Goal: Task Accomplishment & Management: Use online tool/utility

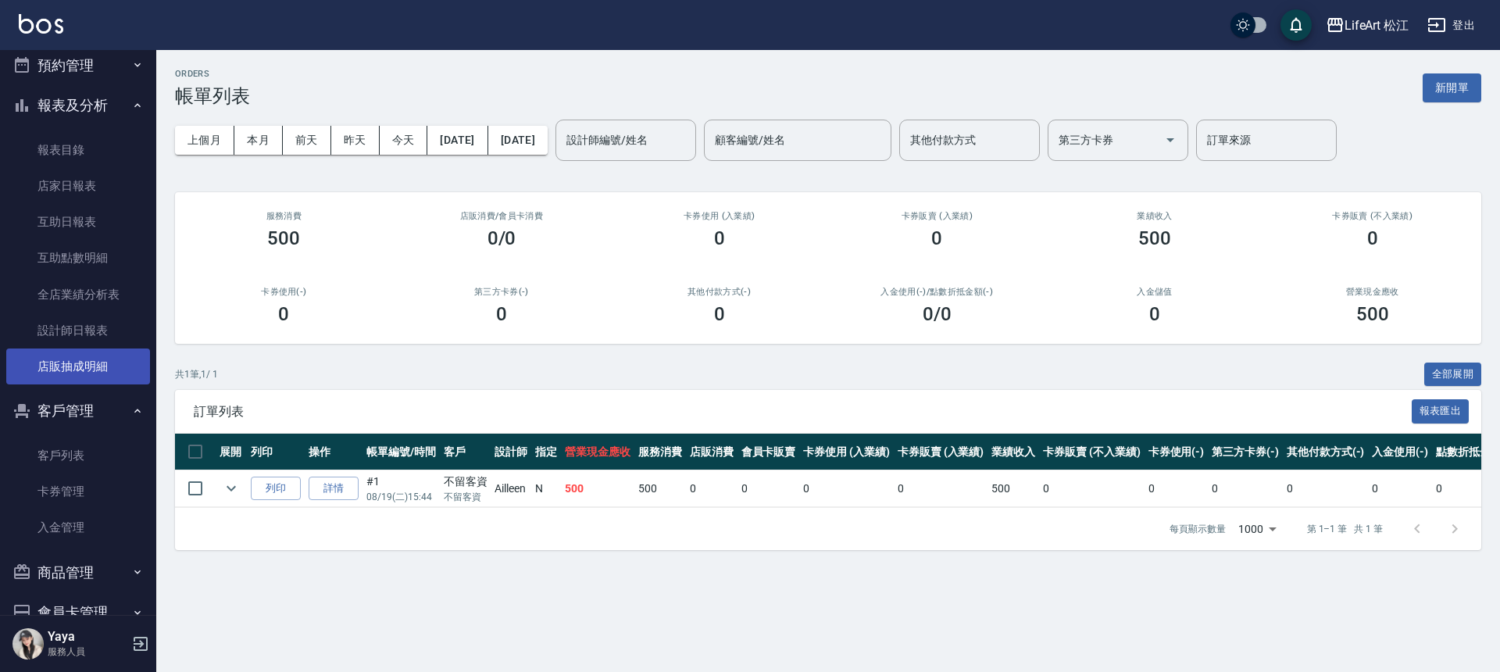
scroll to position [430, 0]
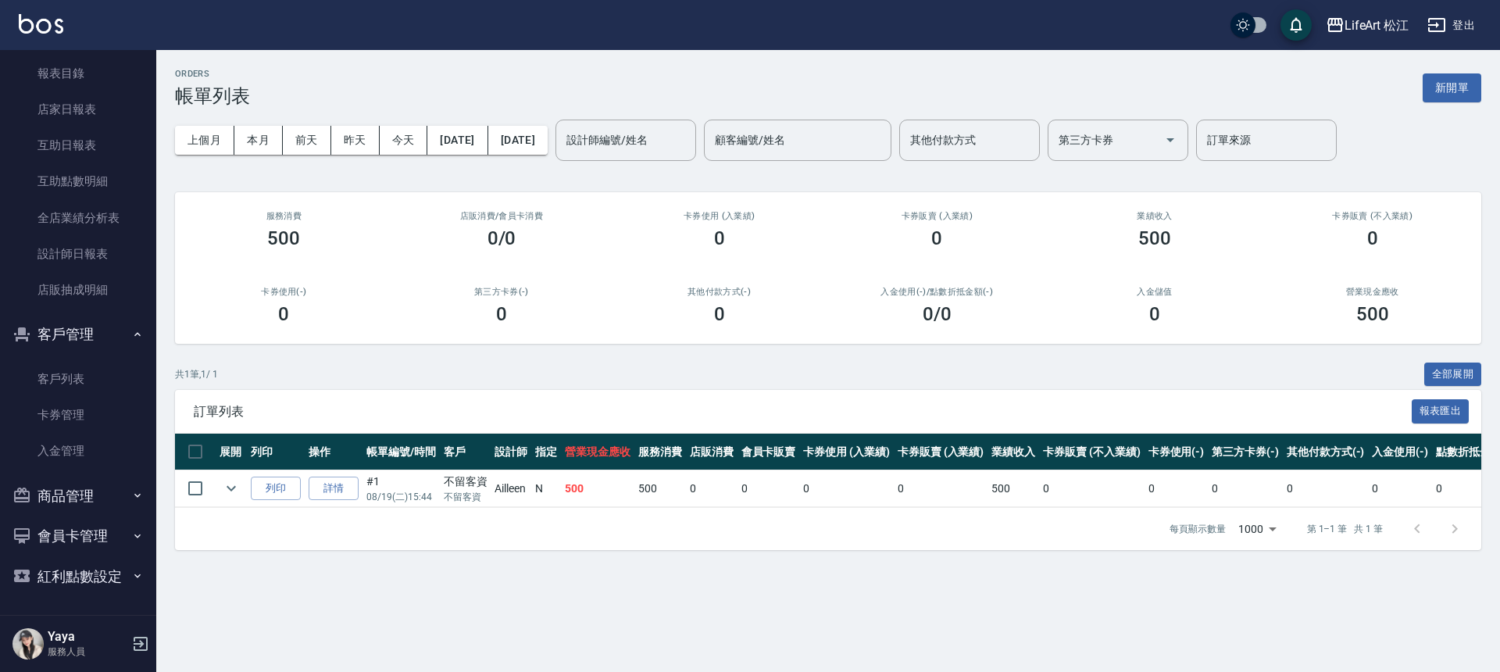
click at [78, 389] on link "客戶列表" at bounding box center [78, 379] width 144 height 36
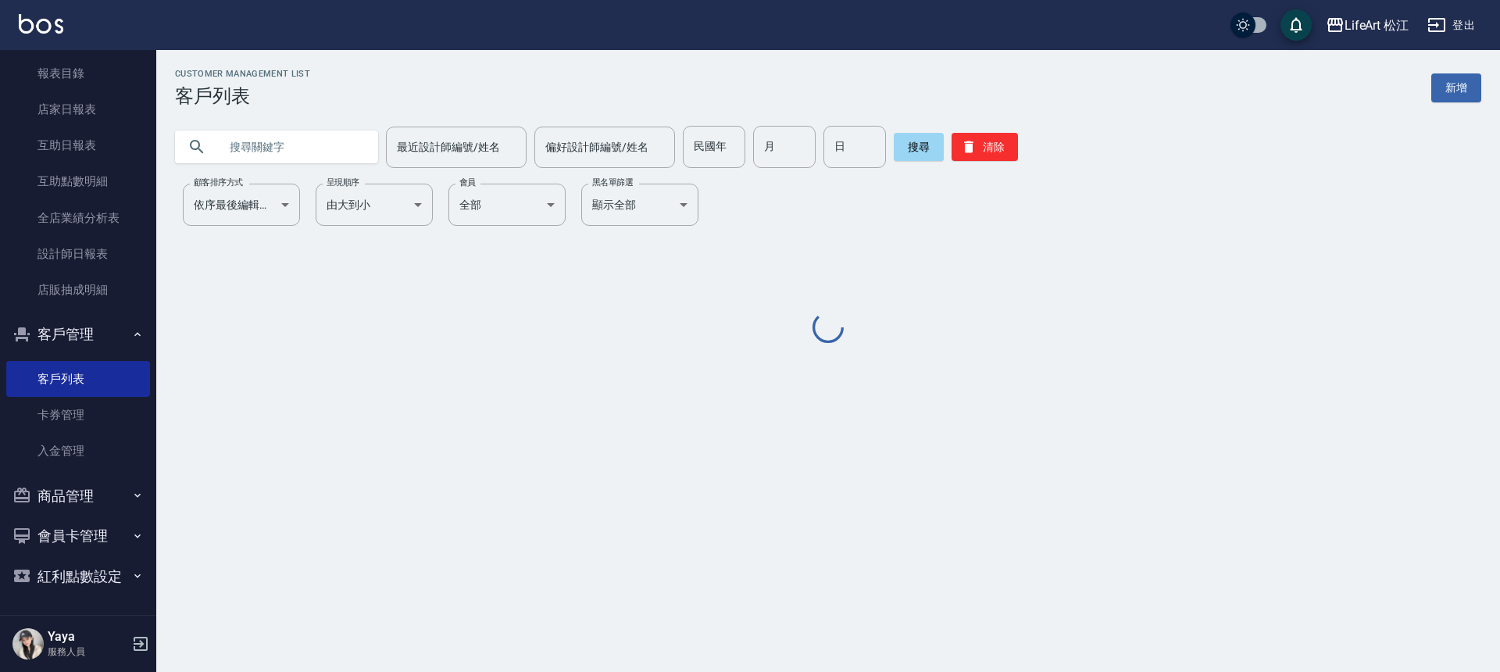
click at [267, 142] on input "text" at bounding box center [292, 147] width 147 height 42
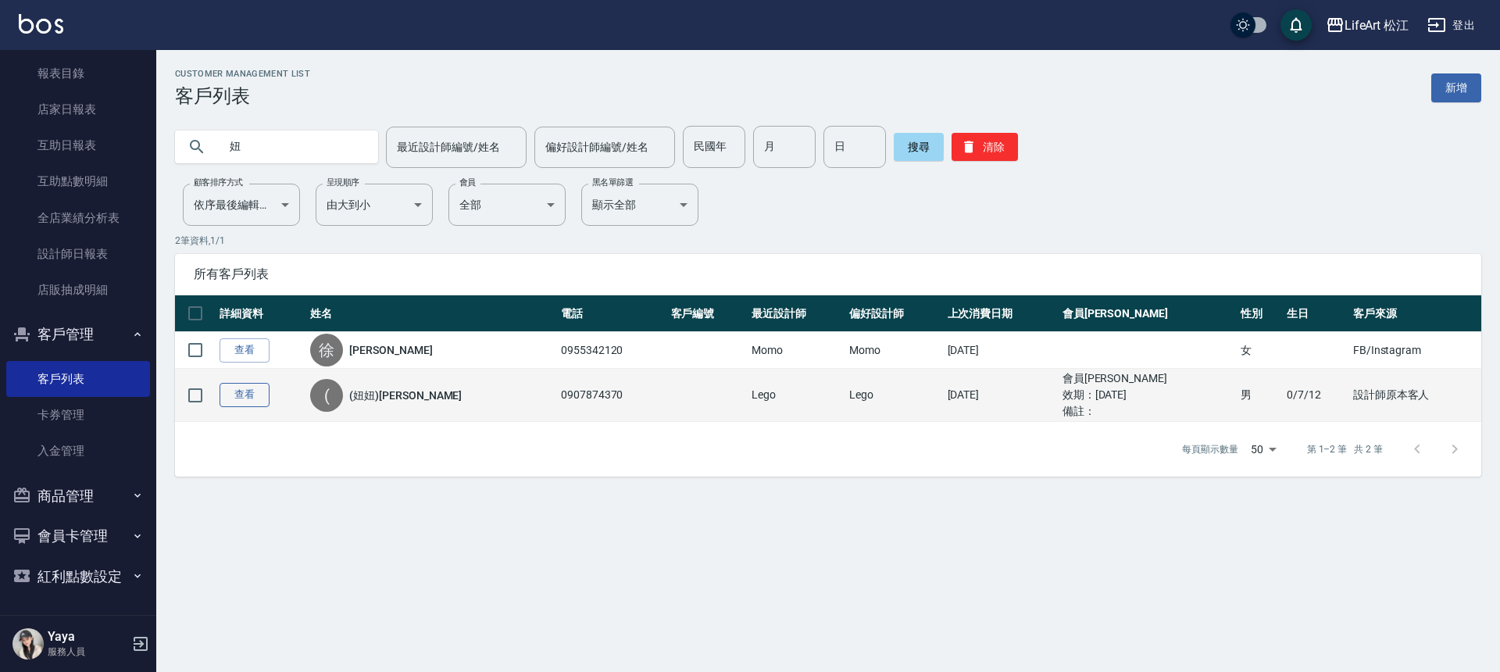
type input "妞"
click at [242, 395] on link "查看" at bounding box center [244, 395] width 50 height 24
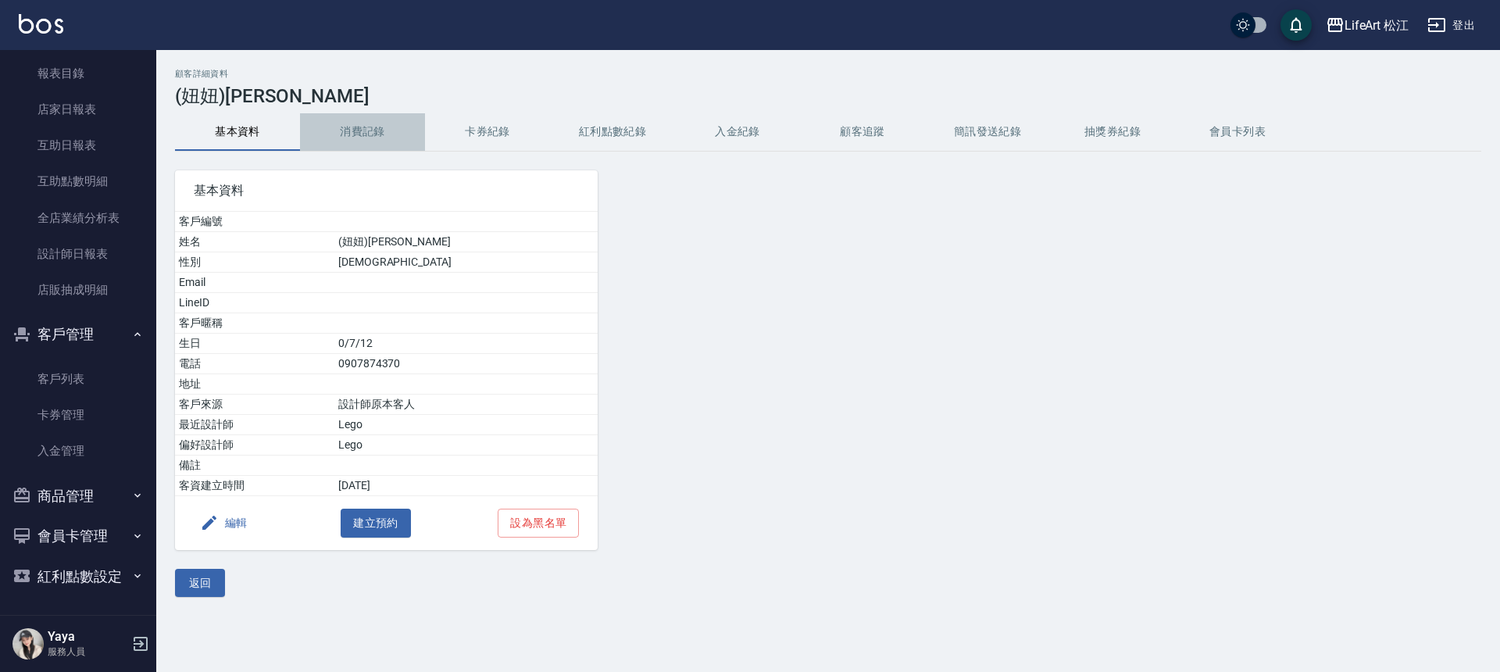
click at [376, 129] on button "消費記錄" at bounding box center [362, 131] width 125 height 37
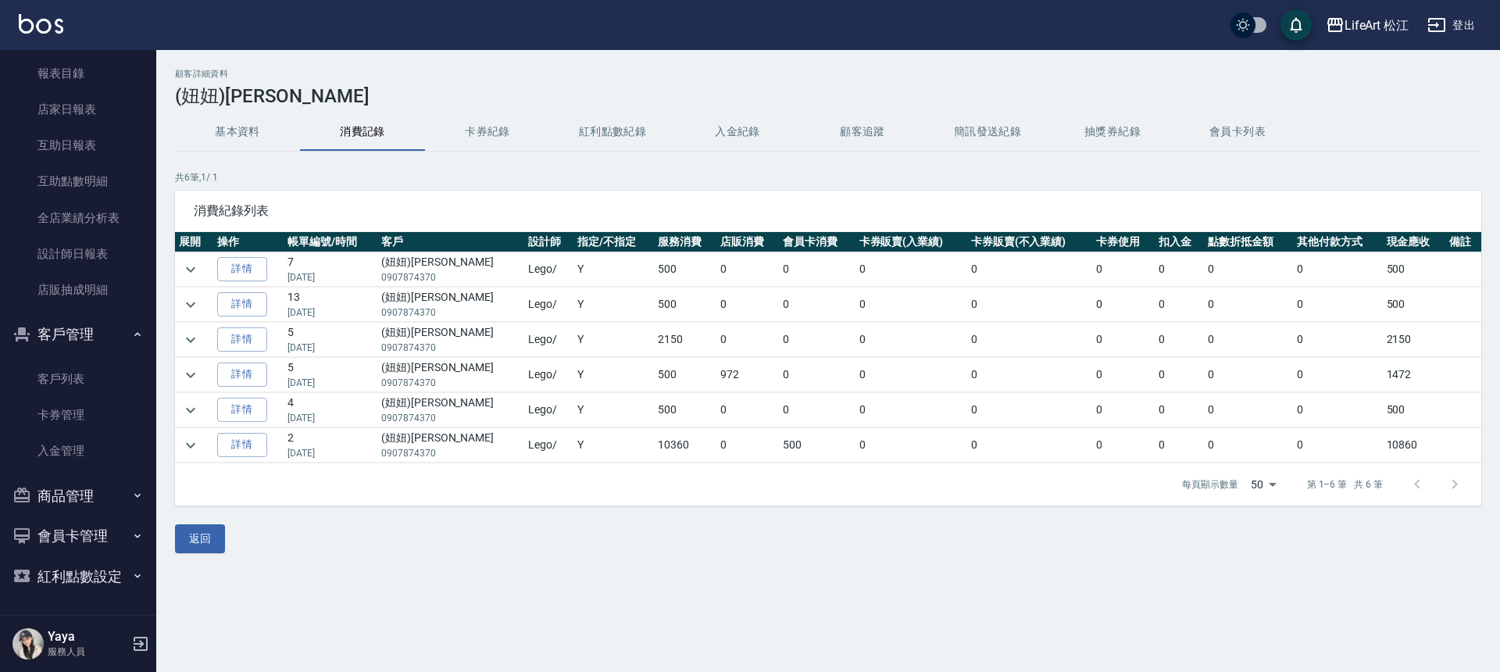
click at [621, 129] on button "紅利點數紀錄" at bounding box center [612, 131] width 125 height 37
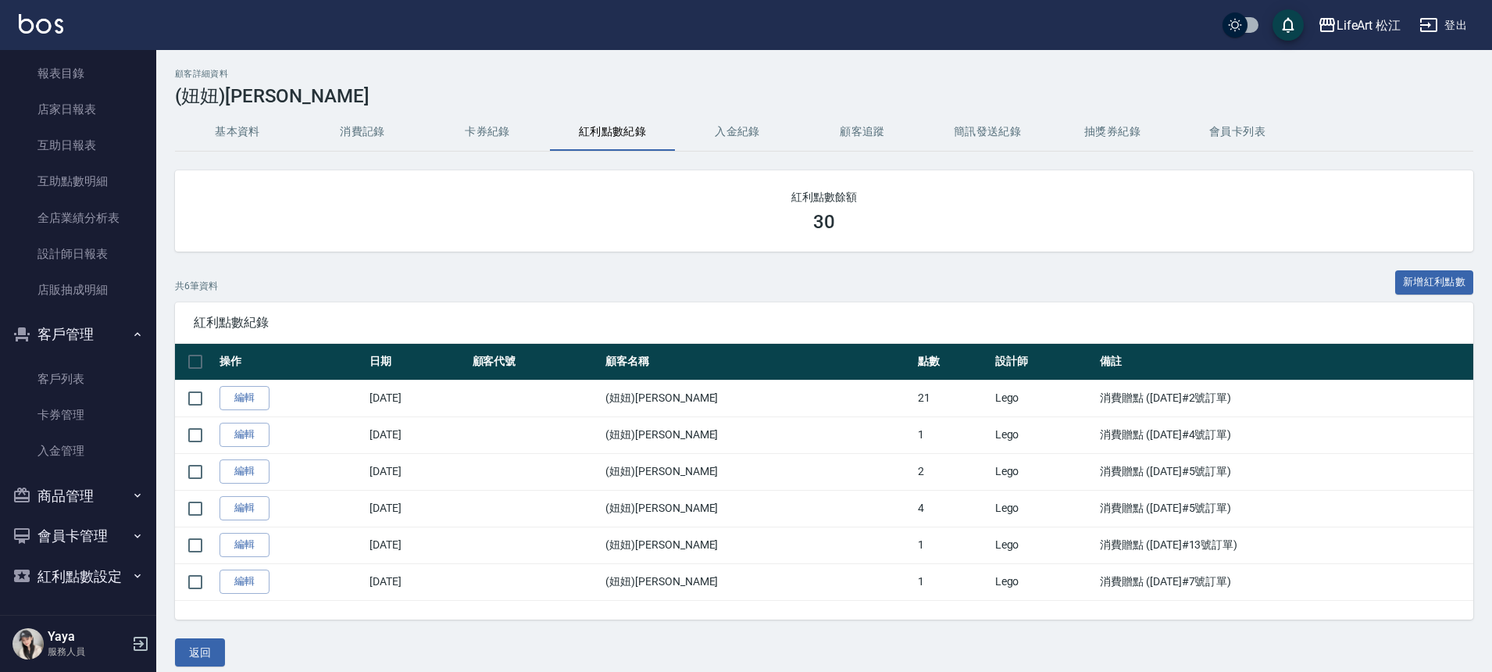
click at [216, 132] on button "基本資料" at bounding box center [237, 131] width 125 height 37
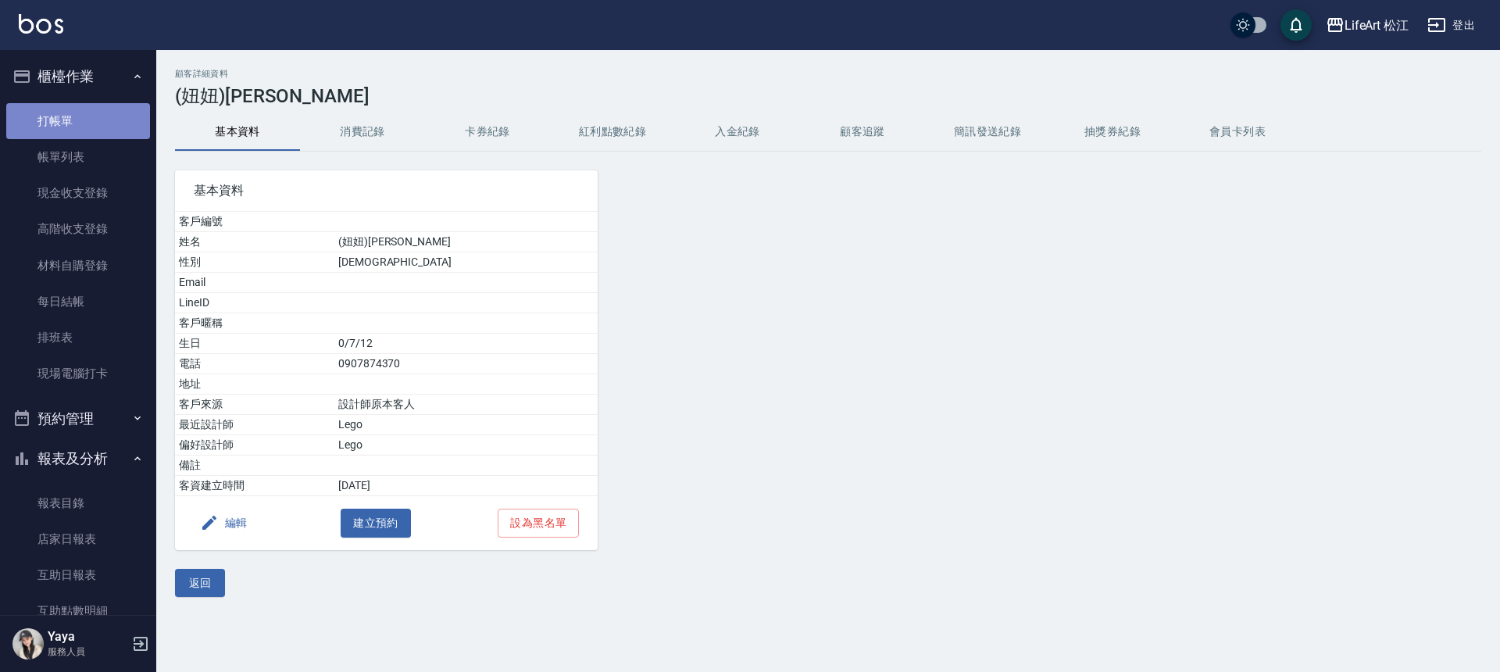
click at [95, 116] on link "打帳單" at bounding box center [78, 121] width 144 height 36
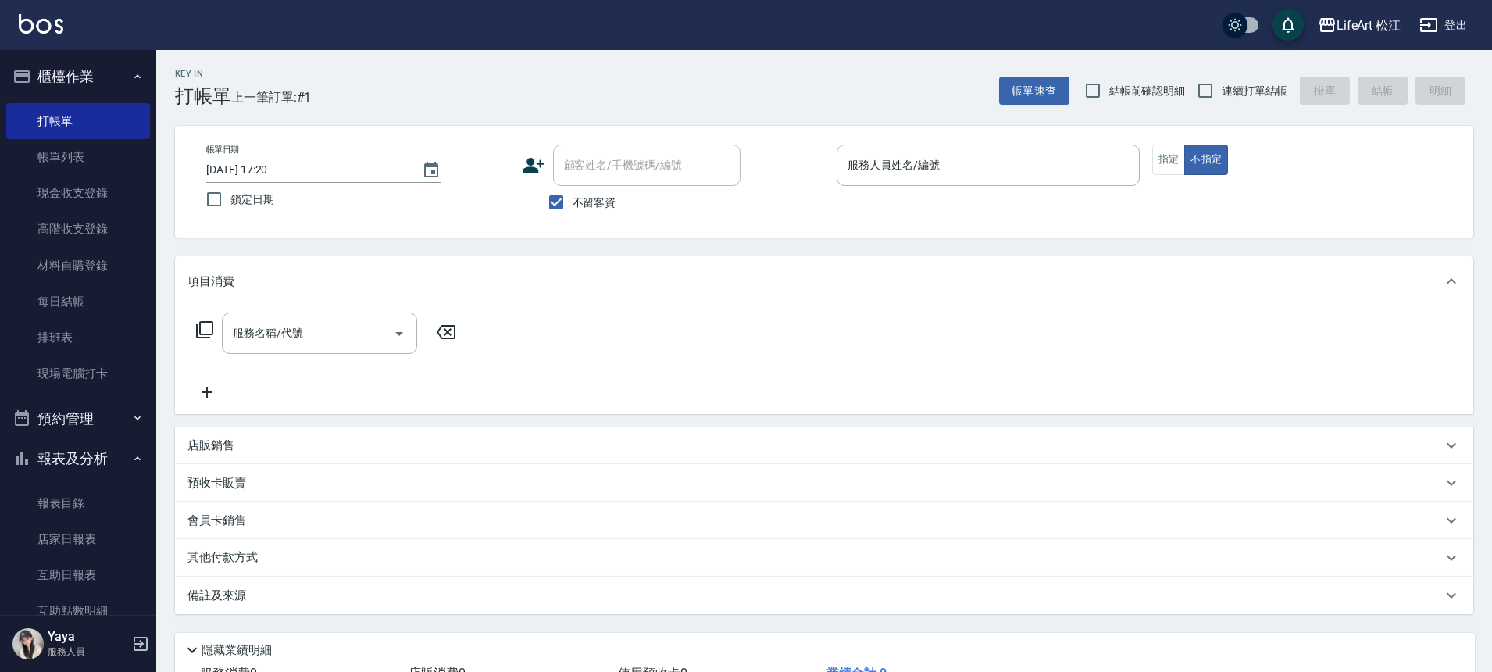
click at [541, 165] on icon at bounding box center [533, 165] width 23 height 23
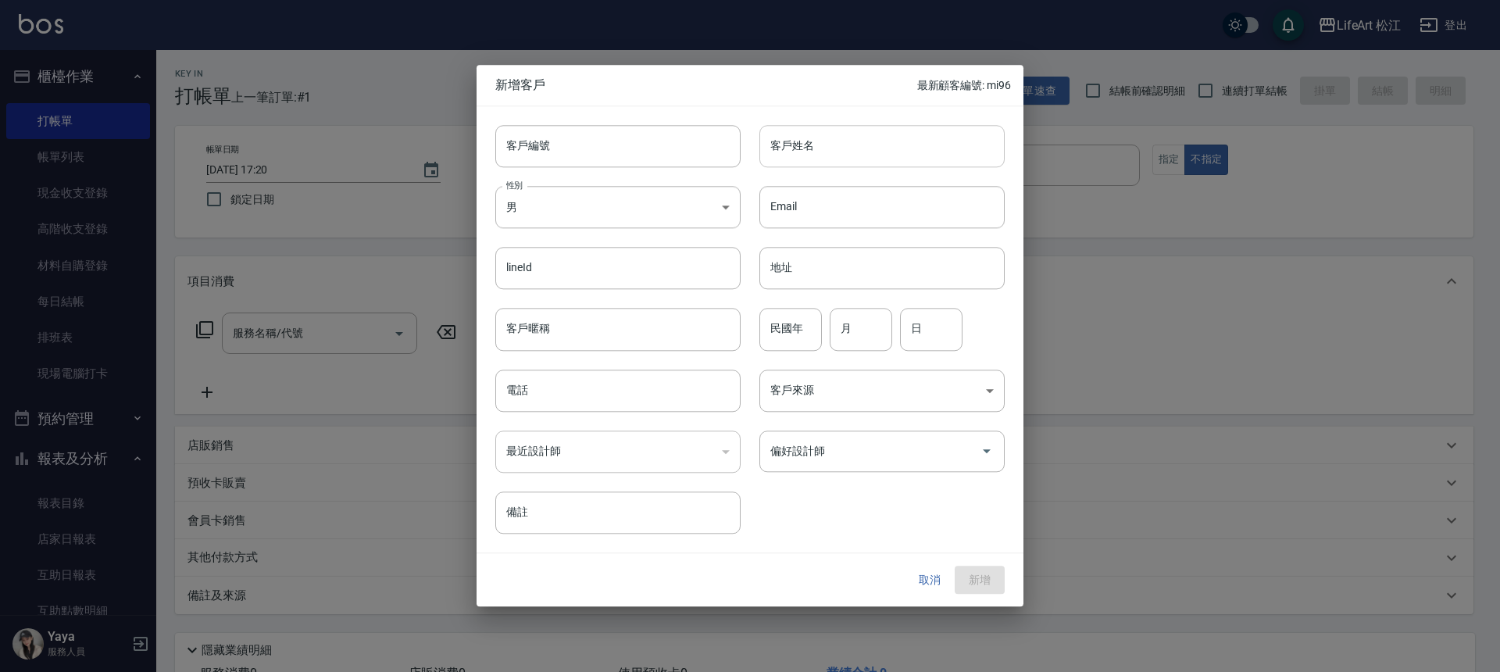
click at [800, 158] on input "客戶姓名" at bounding box center [881, 146] width 245 height 42
type input "丁先生"
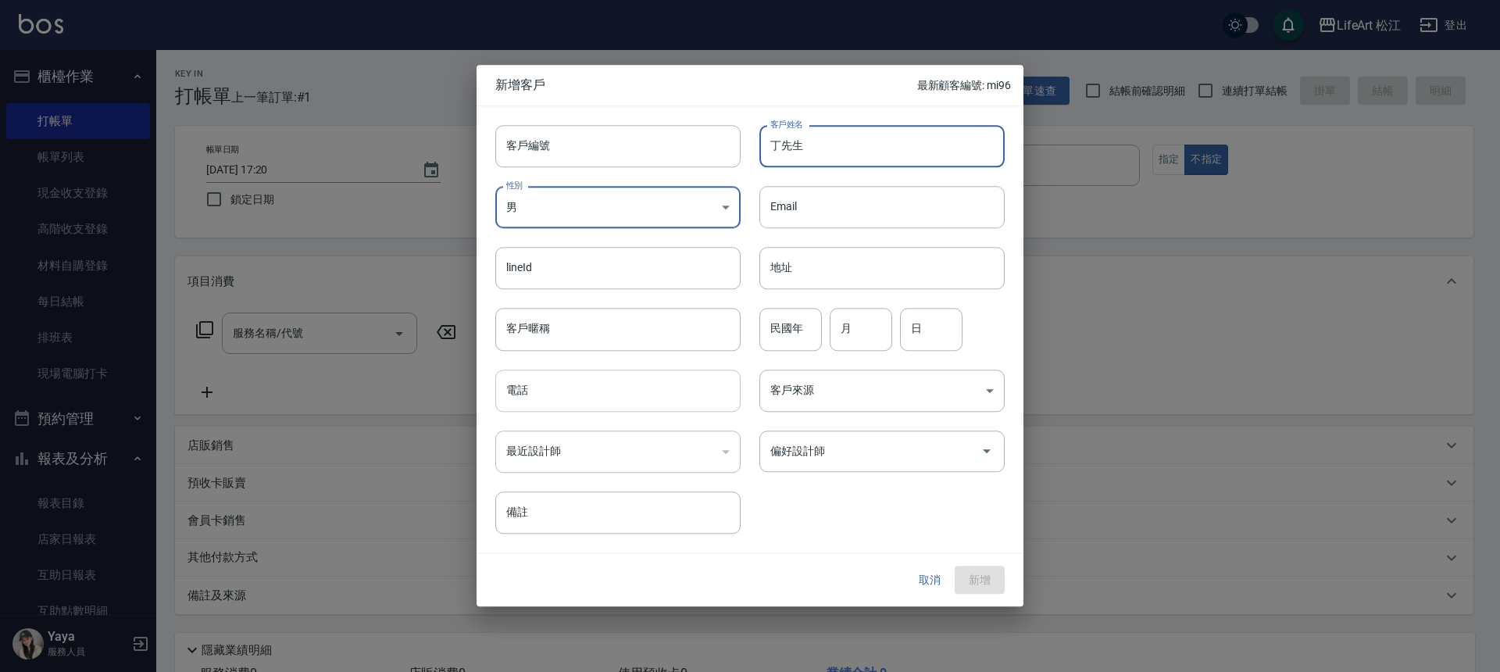
click at [530, 396] on input "電話" at bounding box center [617, 390] width 245 height 42
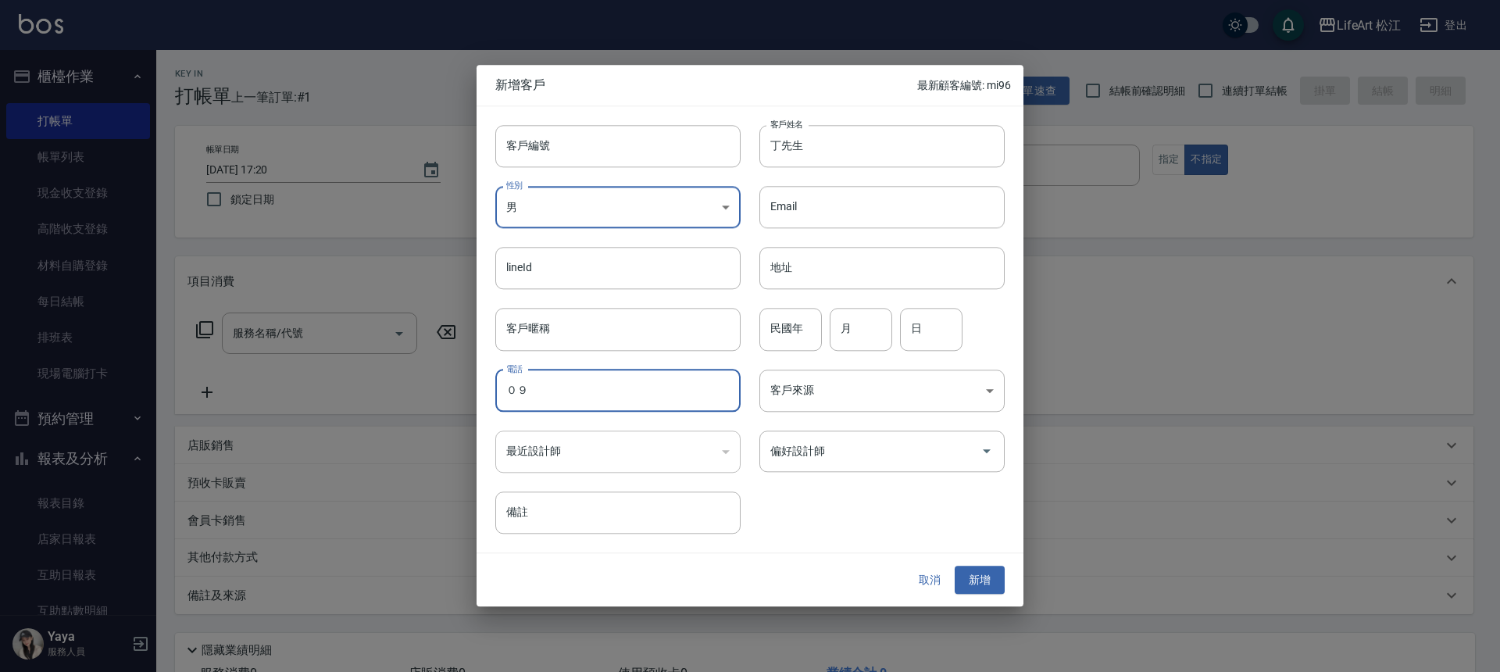
type input "０"
type input "0963719391"
click at [829, 380] on body "LifeArt 松江 登出 櫃檯作業 打帳單 帳單列表 現金收支登錄 高階收支登錄 材料自購登錄 每日結帳 排班表 現場電腦打卡 預約管理 預約管理 單日預約…" at bounding box center [750, 391] width 1500 height 783
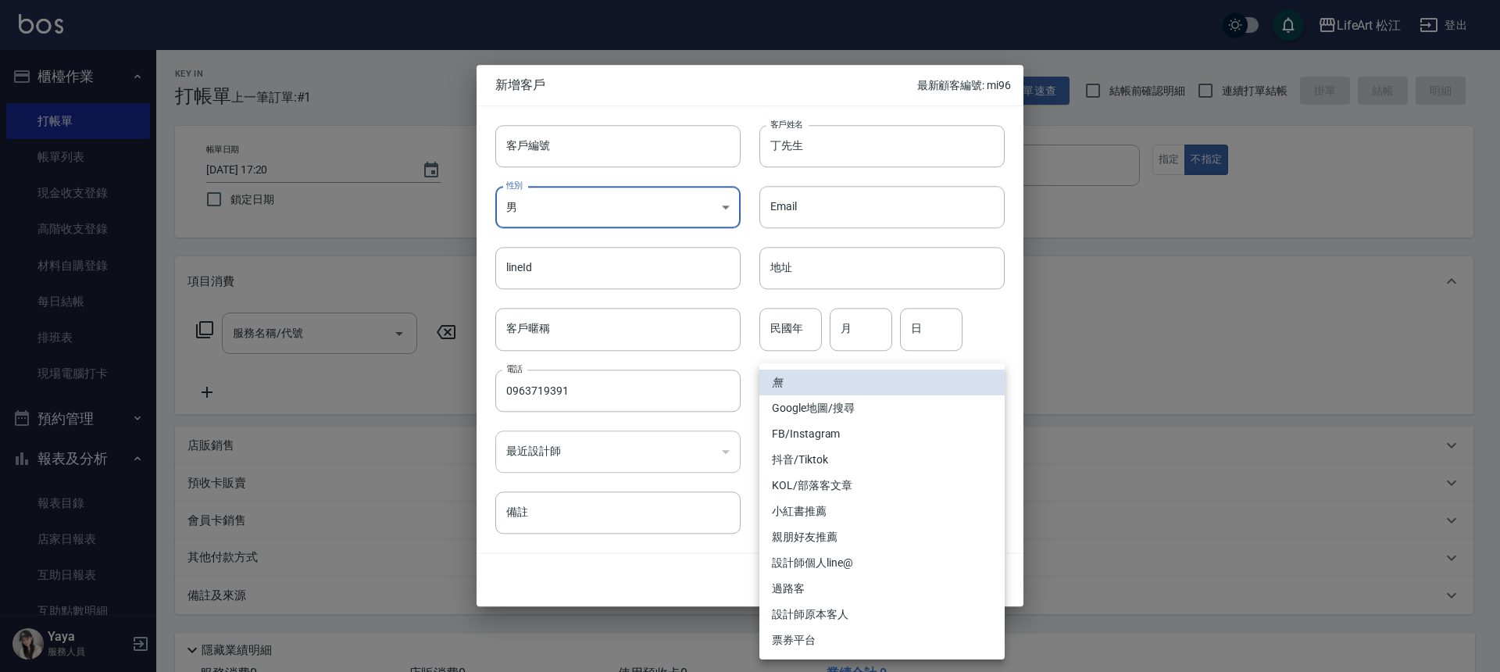
click at [812, 584] on li "過路客" at bounding box center [881, 589] width 245 height 26
type input "過路客"
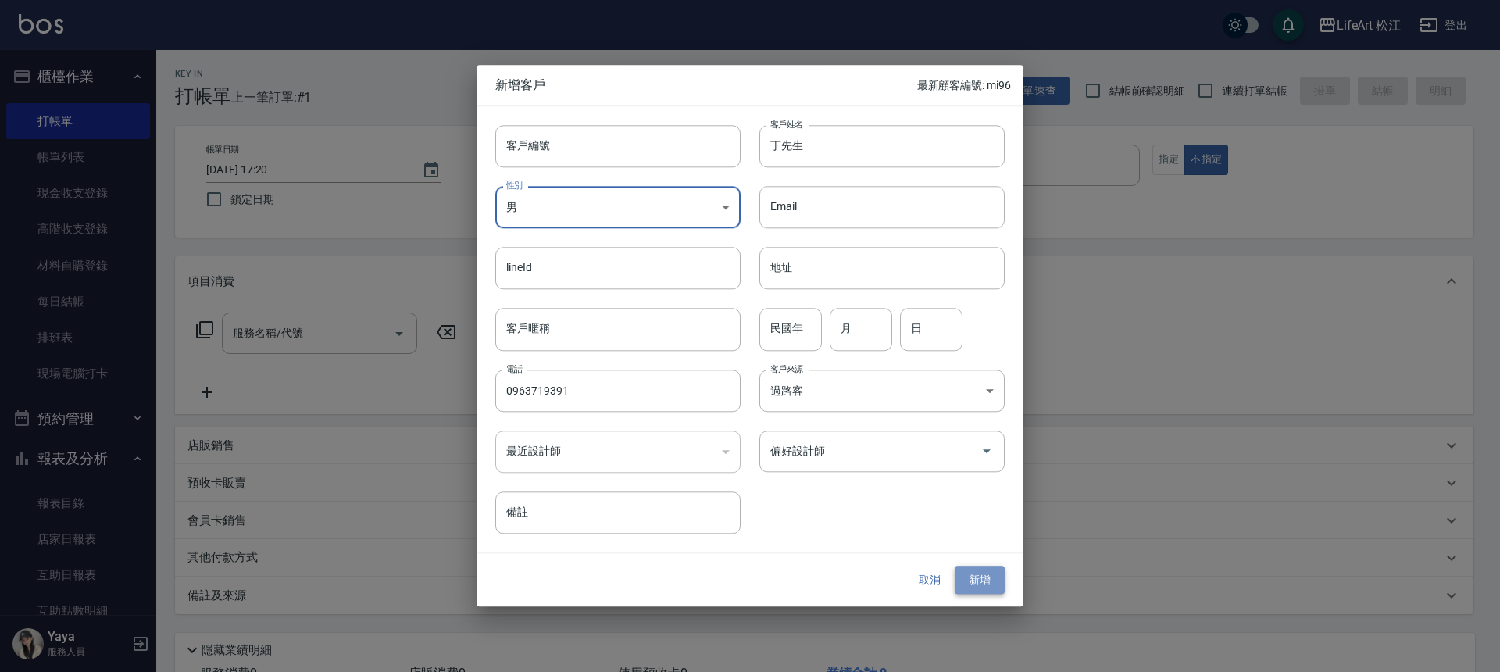
click at [985, 572] on button "新增" at bounding box center [979, 579] width 50 height 29
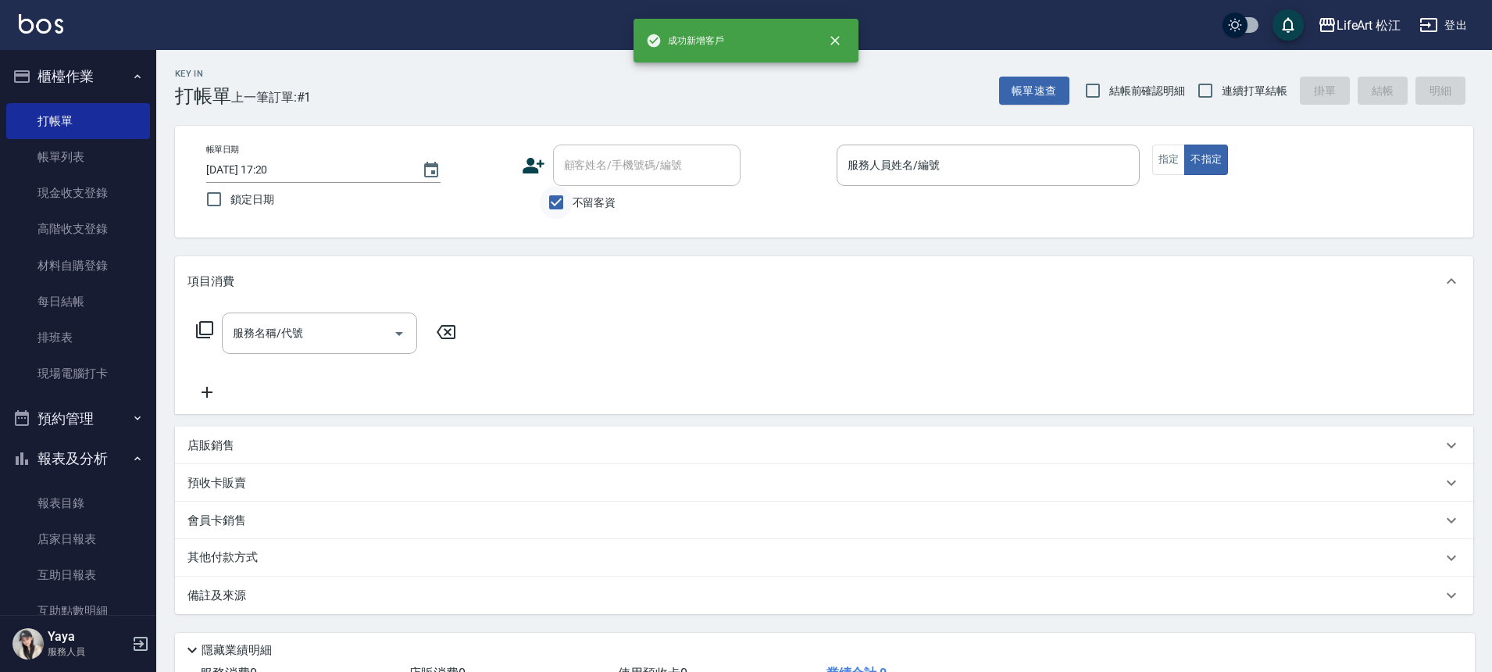
click at [546, 197] on input "不留客資" at bounding box center [556, 202] width 33 height 33
checkbox input "false"
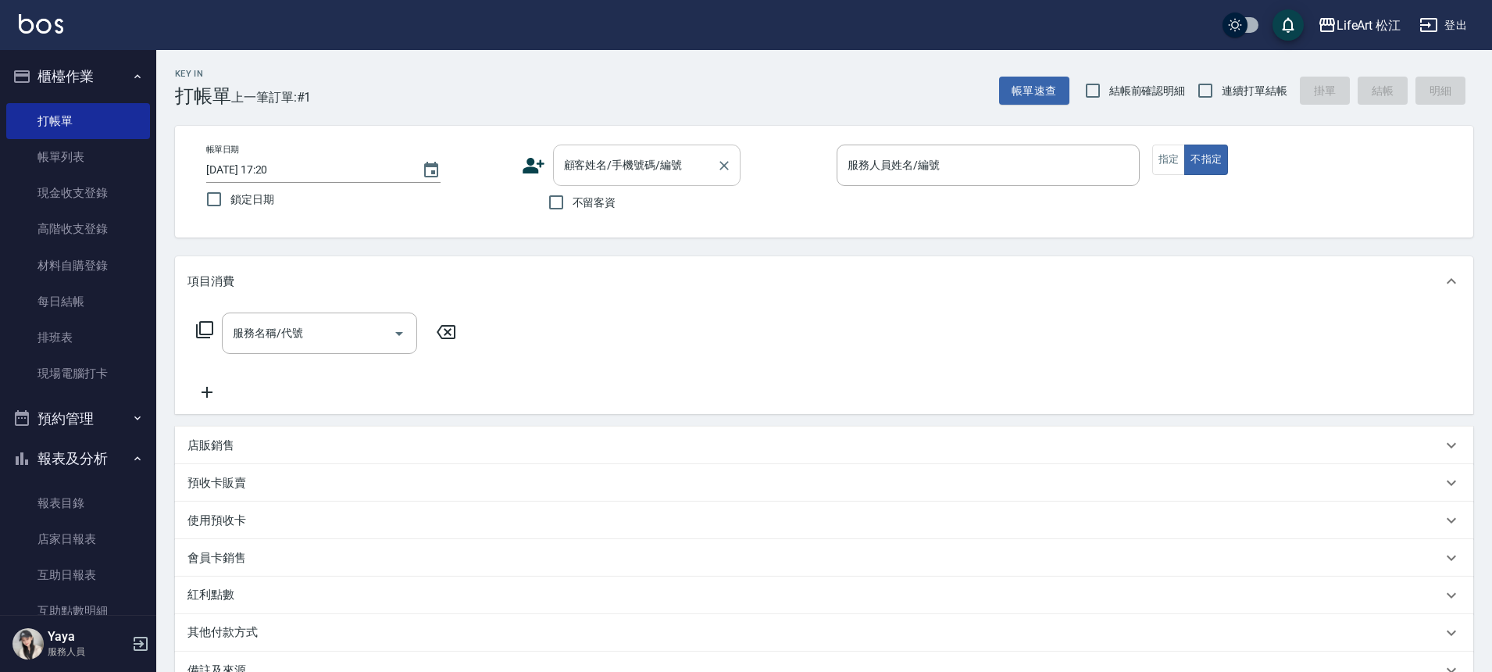
click at [606, 167] on div "顧客姓名/手機號碼/編號 顧客姓名/手機號碼/編號" at bounding box center [646, 164] width 187 height 41
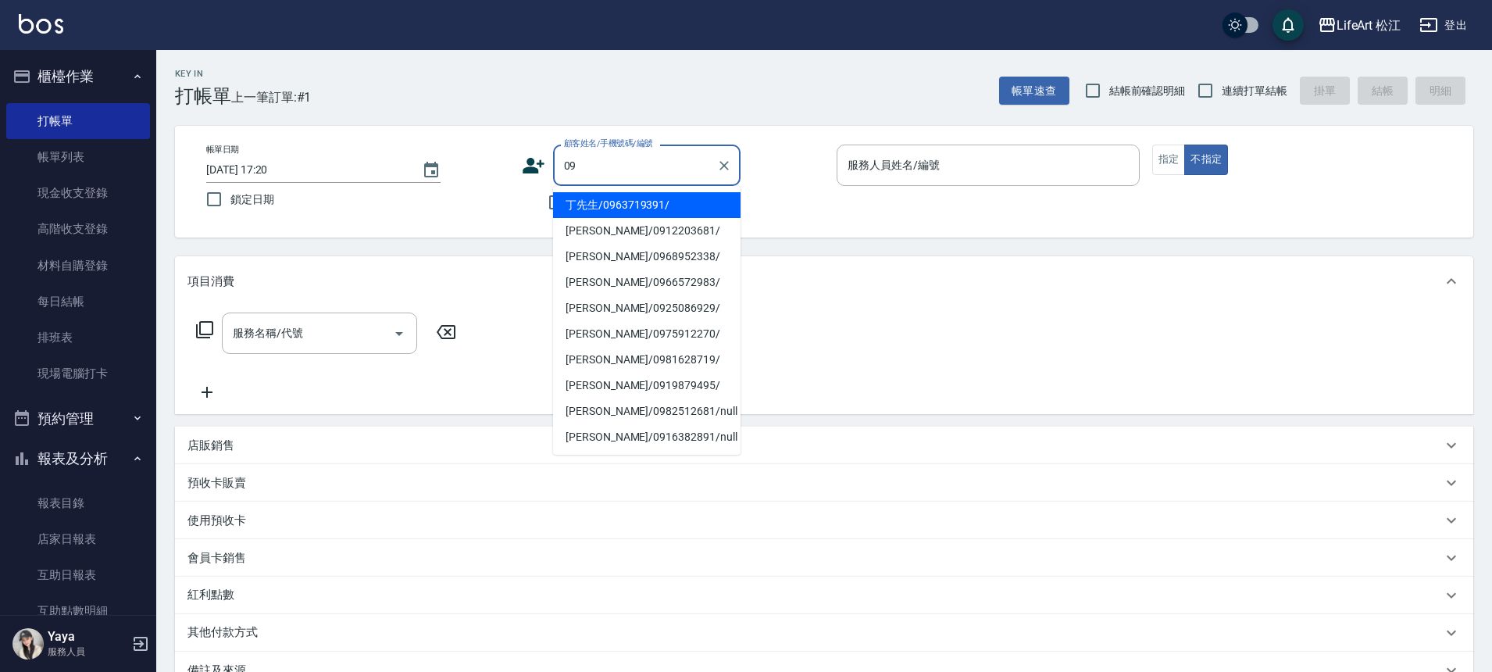
click at [623, 201] on li "丁先生/0963719391/" at bounding box center [646, 205] width 187 height 26
type input "丁先生/0963719391/"
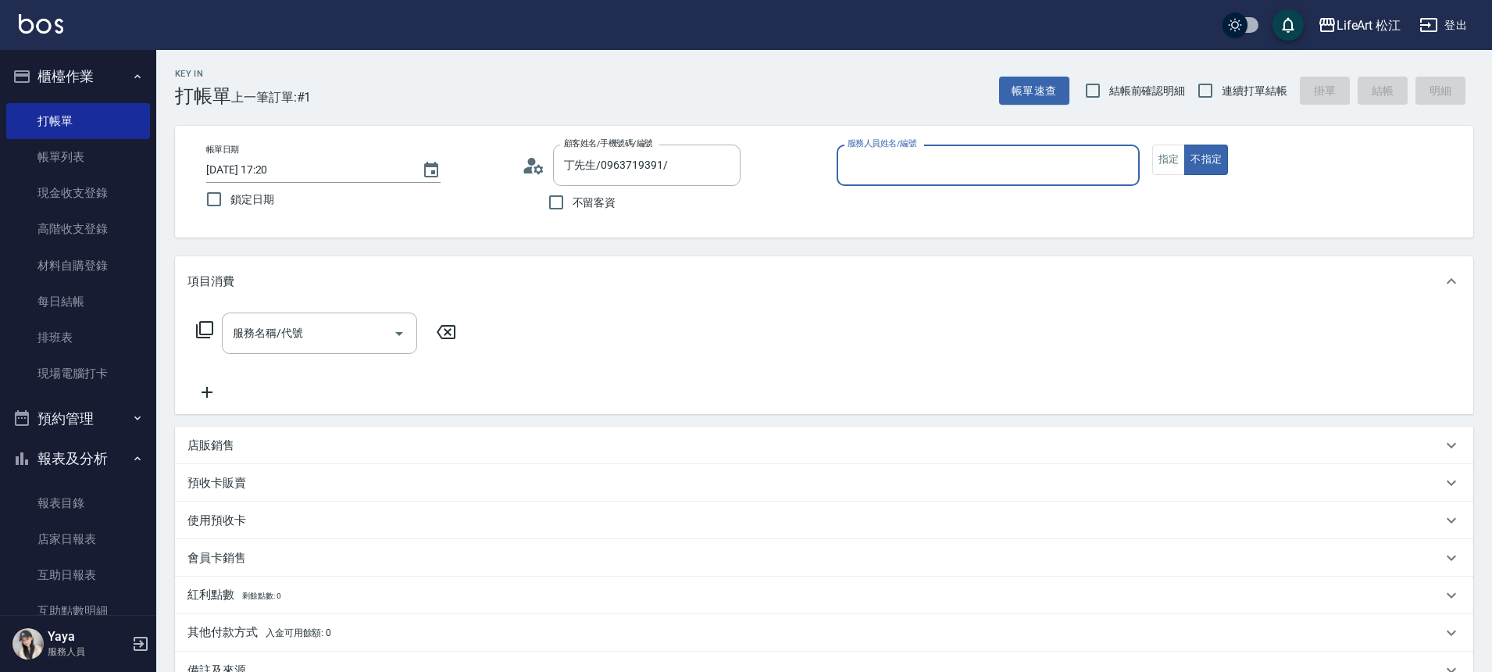
click at [929, 152] on input "服務人員姓名/編號" at bounding box center [988, 165] width 289 height 27
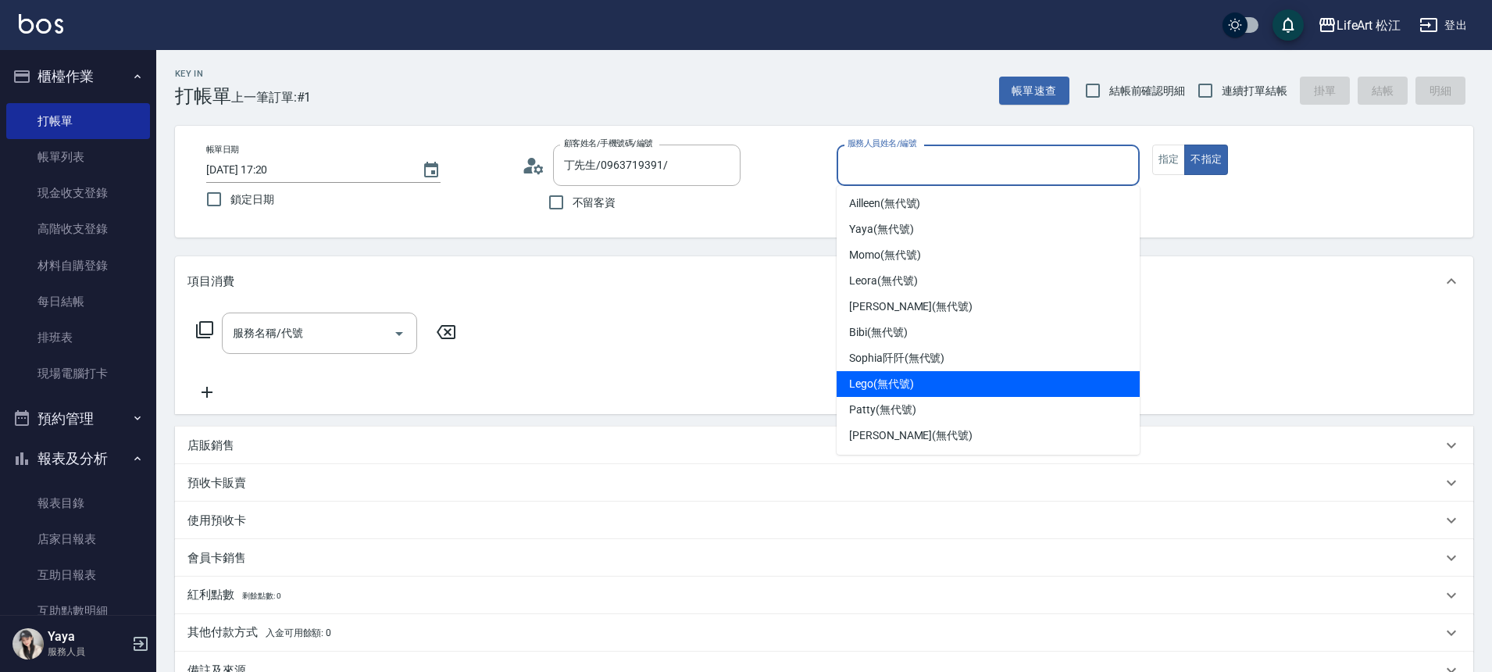
scroll to position [162, 0]
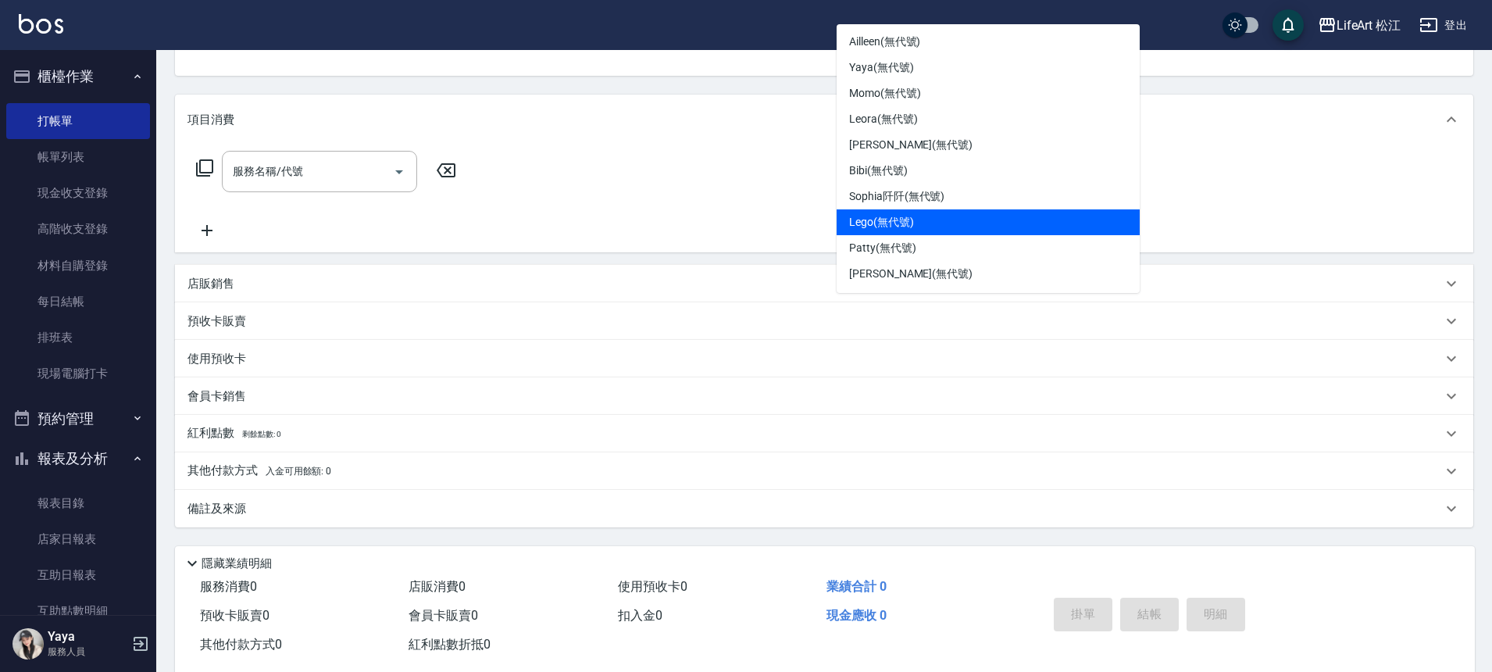
click at [920, 212] on div "Lego (無代號)" at bounding box center [988, 222] width 303 height 26
type input "Lego(無代號)"
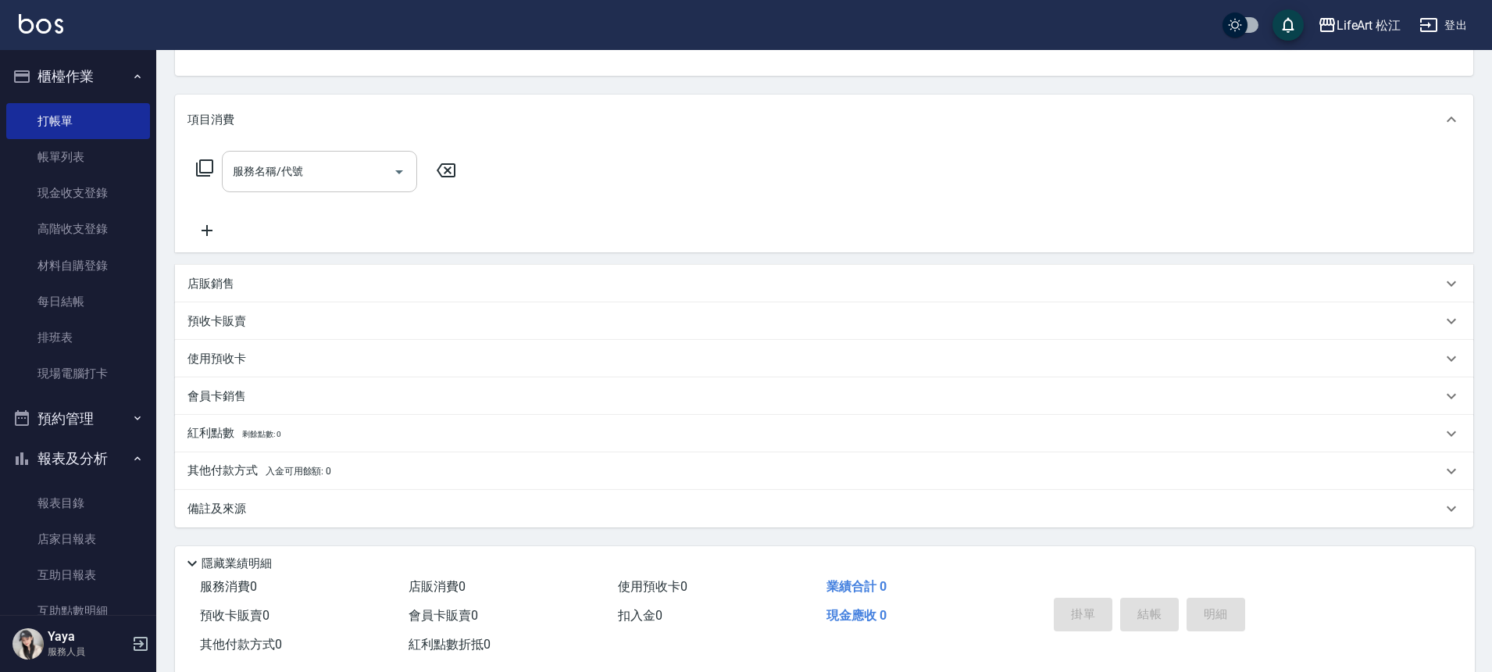
click at [325, 182] on input "服務名稱/代號" at bounding box center [308, 171] width 158 height 27
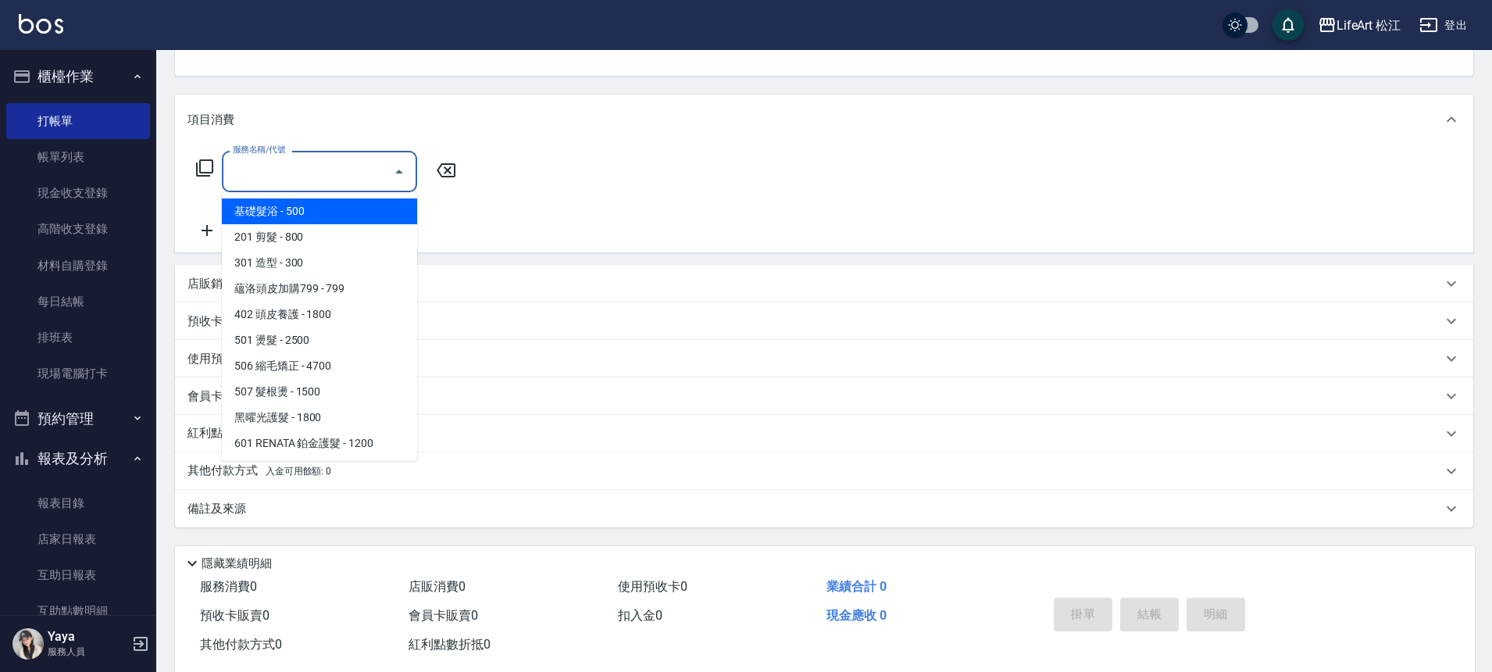
click at [301, 208] on span "基礎髮浴 - 500" at bounding box center [319, 211] width 195 height 26
type input "基礎髮浴 (101)"
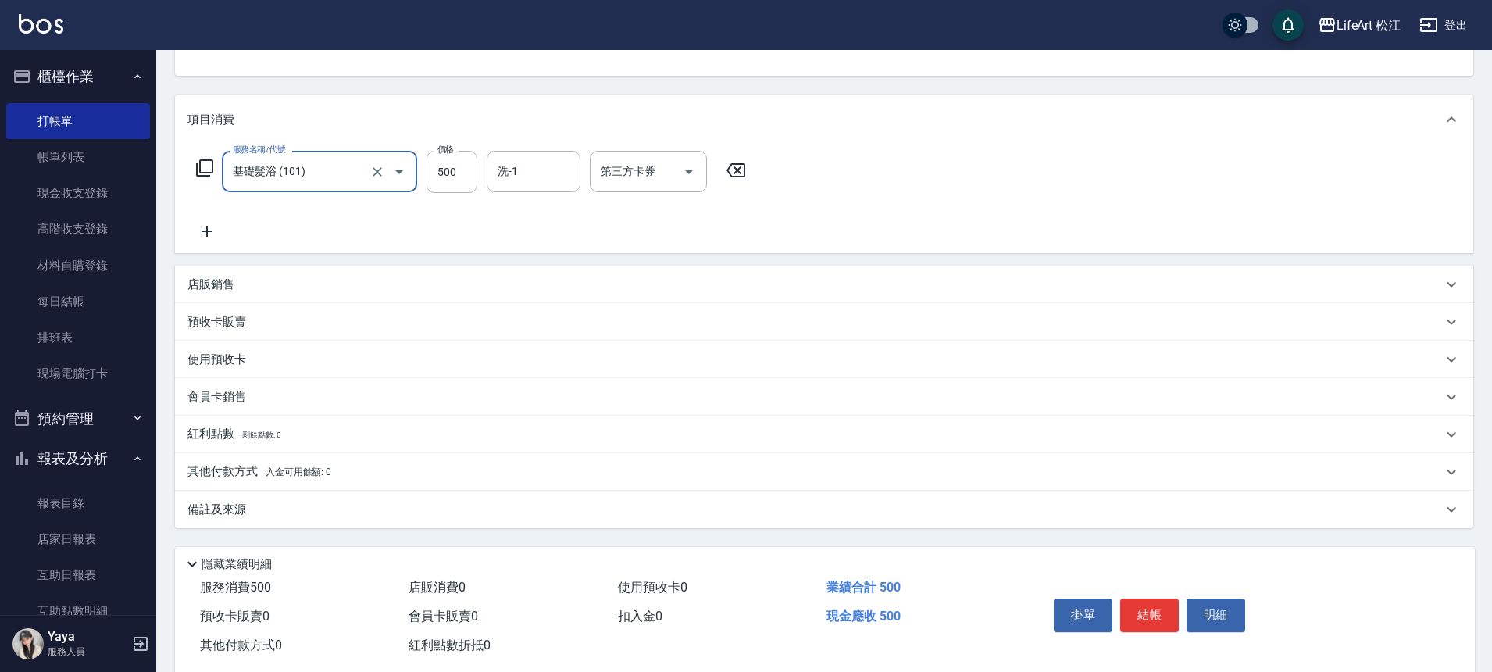
click at [509, 175] on div "洗-1 洗-1" at bounding box center [534, 171] width 94 height 41
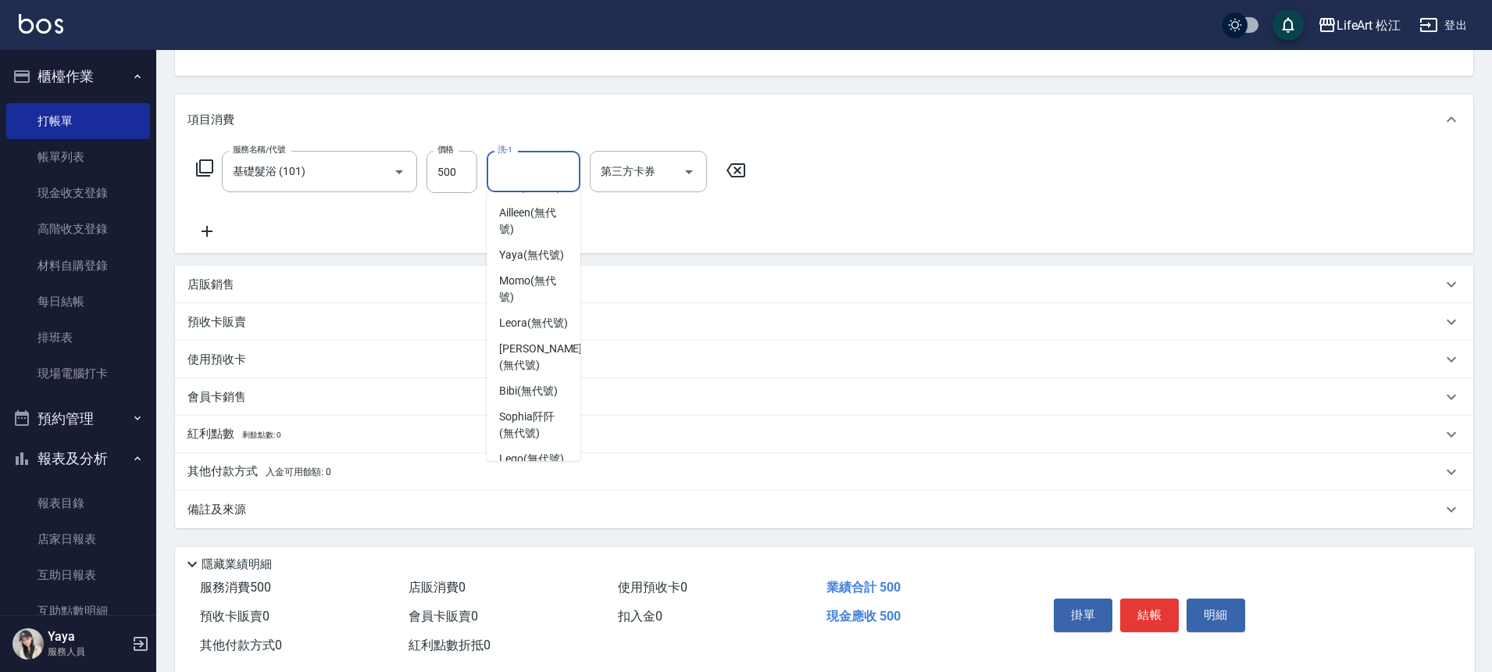
scroll to position [230, 0]
click at [511, 330] on span "Leora (無代號)" at bounding box center [533, 321] width 69 height 16
type input "Leora(無代號)"
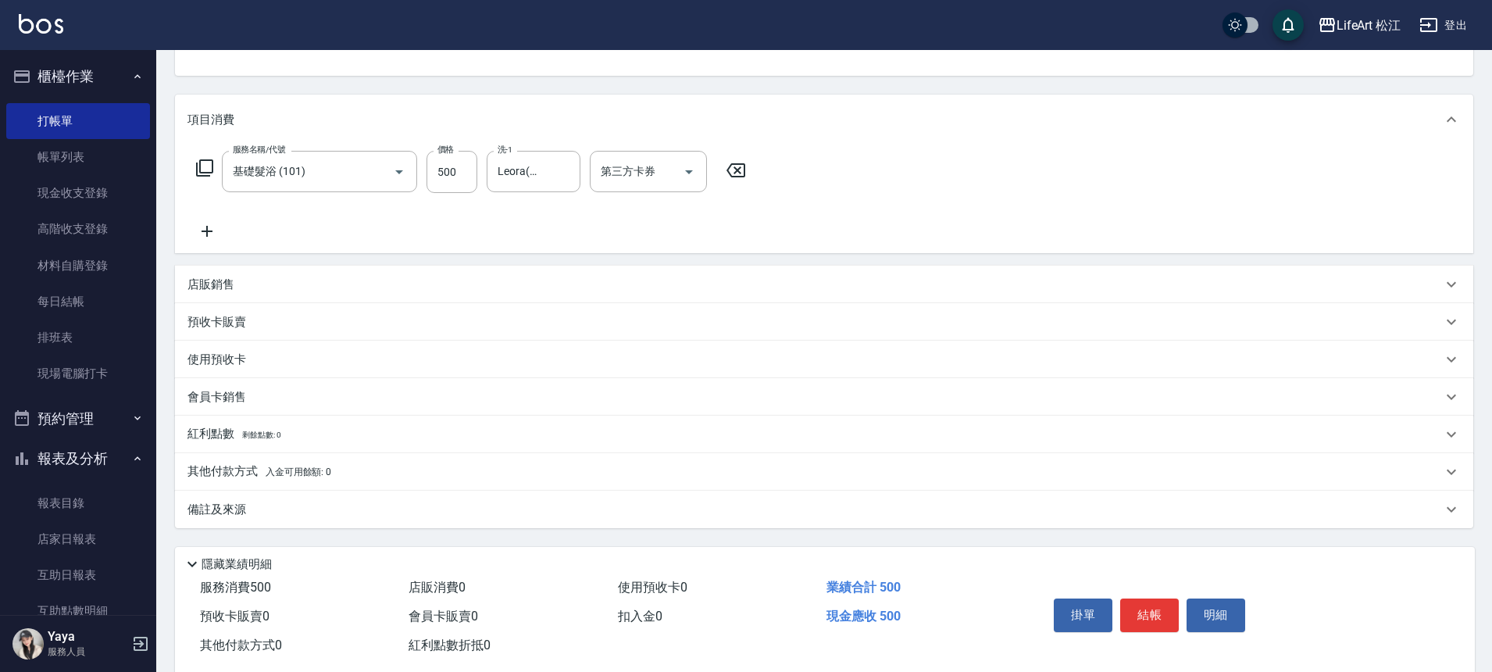
click at [235, 512] on p "備註及來源" at bounding box center [216, 509] width 59 height 16
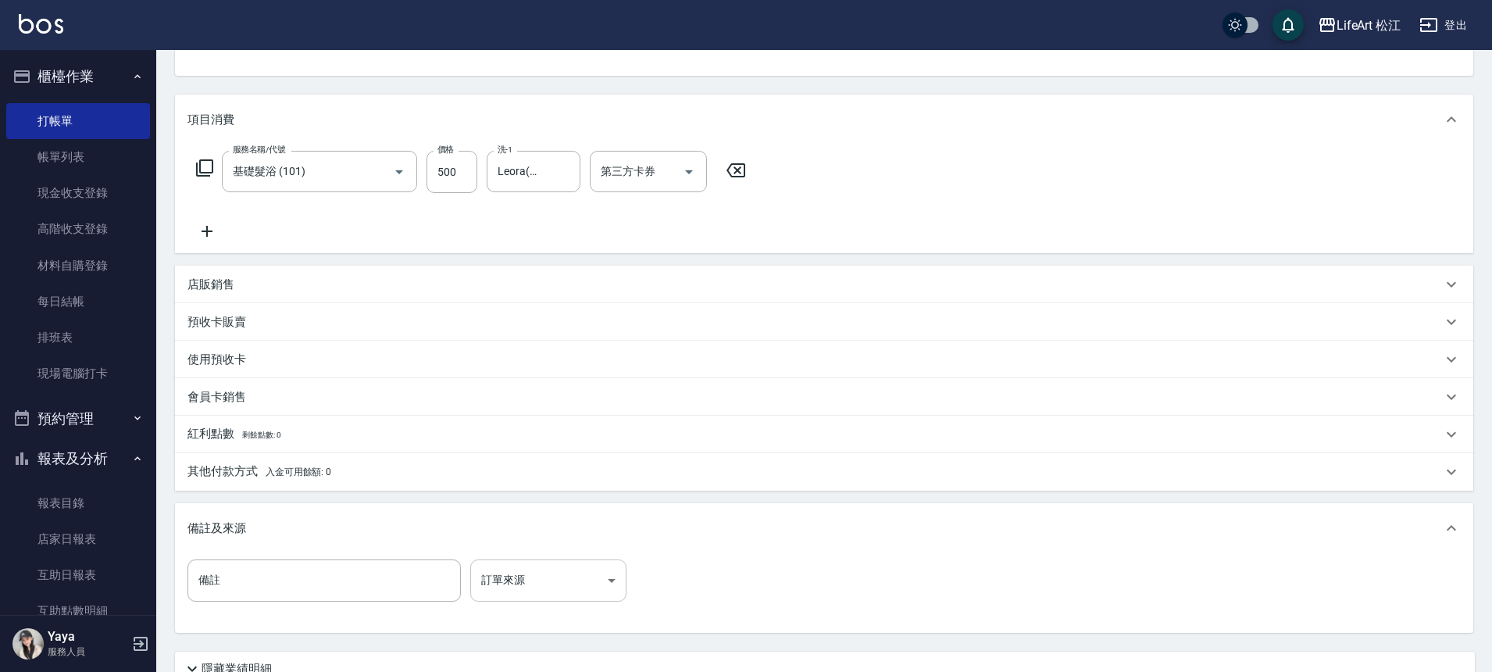
click at [535, 565] on body "LifeArt 松江 登出 櫃檯作業 打帳單 帳單列表 現金收支登錄 高階收支登錄 材料自購登錄 每日結帳 排班表 現場電腦打卡 預約管理 預約管理 單日預約…" at bounding box center [746, 320] width 1492 height 964
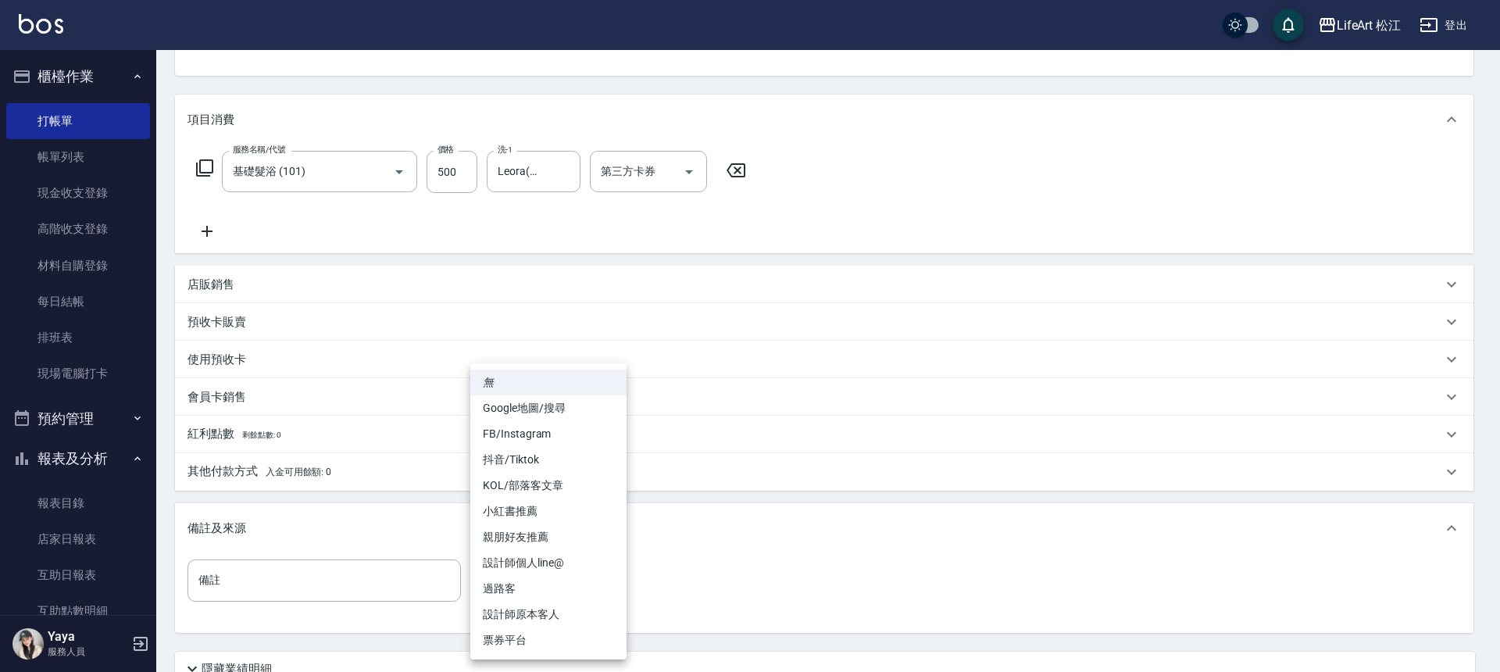
click at [525, 592] on li "過路客" at bounding box center [548, 589] width 156 height 26
type input "過路客"
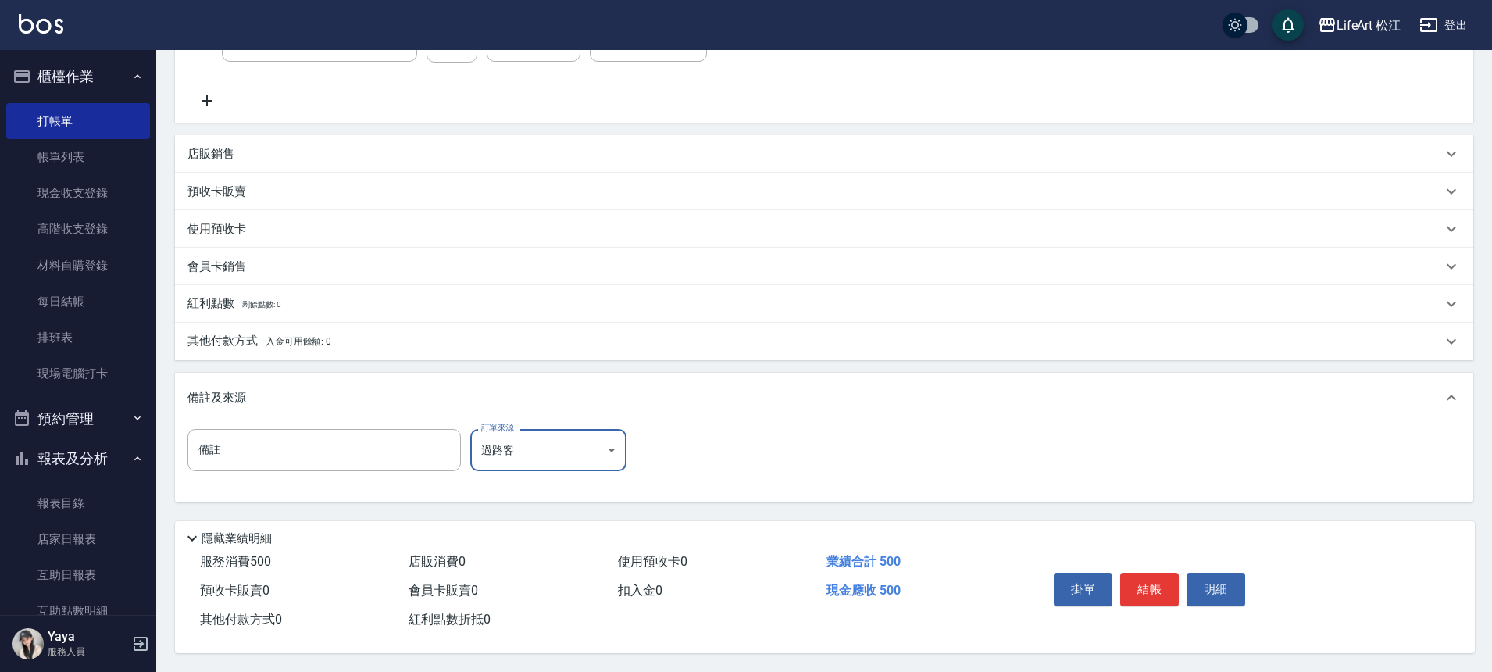
scroll to position [299, 0]
click at [1154, 576] on button "結帳" at bounding box center [1149, 589] width 59 height 33
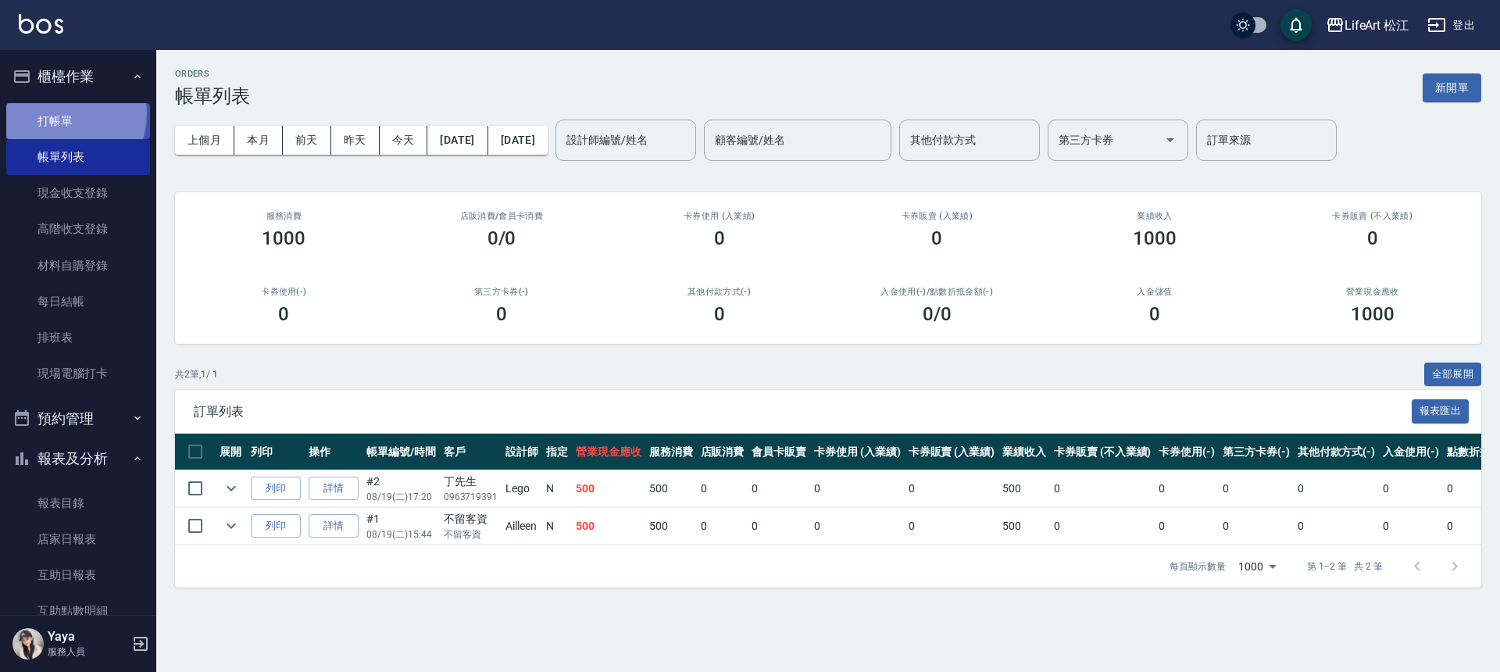
click at [61, 113] on link "打帳單" at bounding box center [78, 121] width 144 height 36
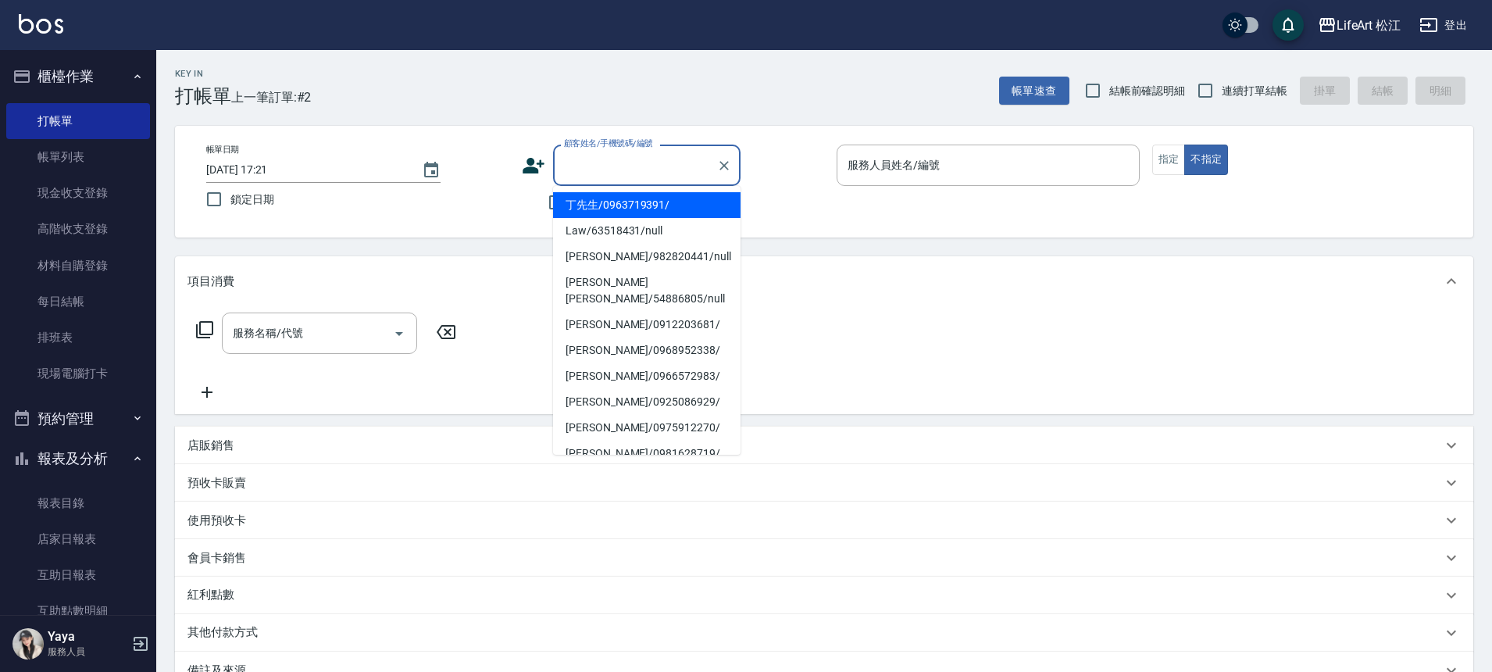
click at [630, 155] on input "顧客姓名/手機號碼/編號" at bounding box center [635, 165] width 150 height 27
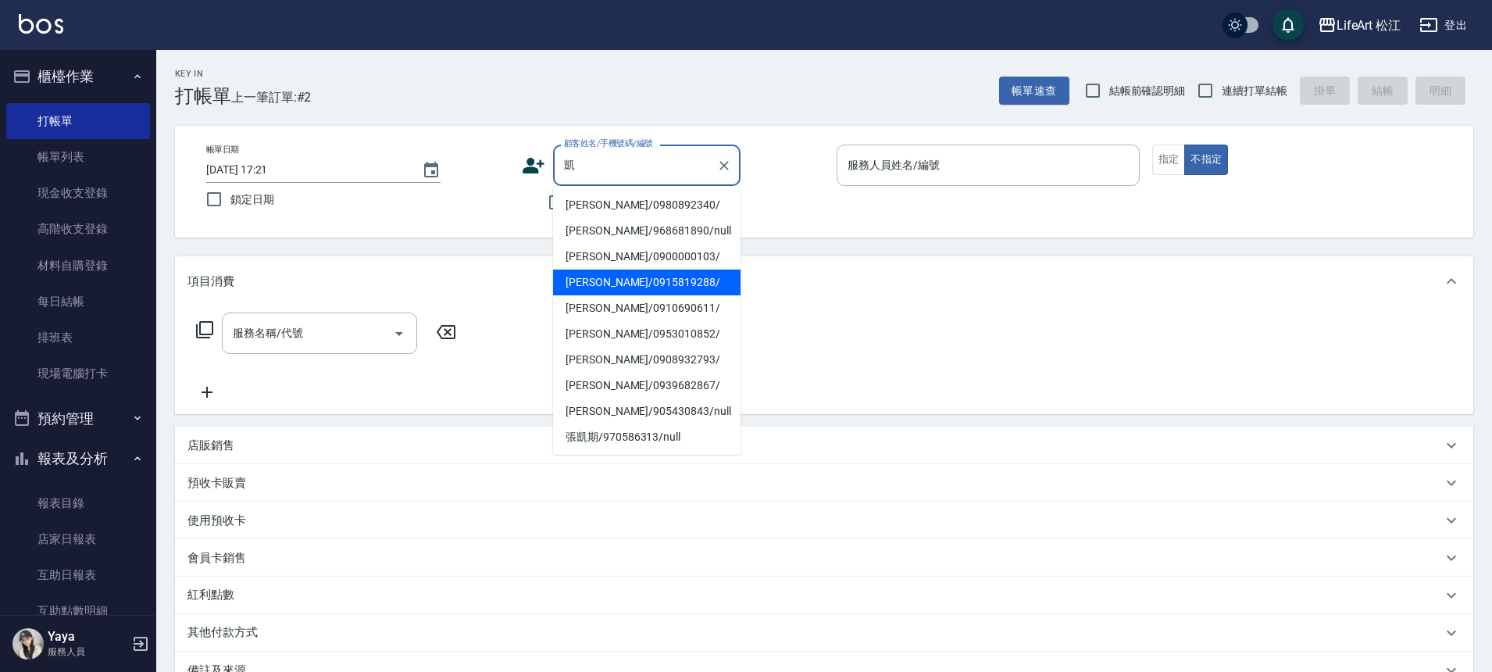
click at [648, 288] on li "[PERSON_NAME]/0915819288/" at bounding box center [646, 282] width 187 height 26
type input "[PERSON_NAME]/0915819288/"
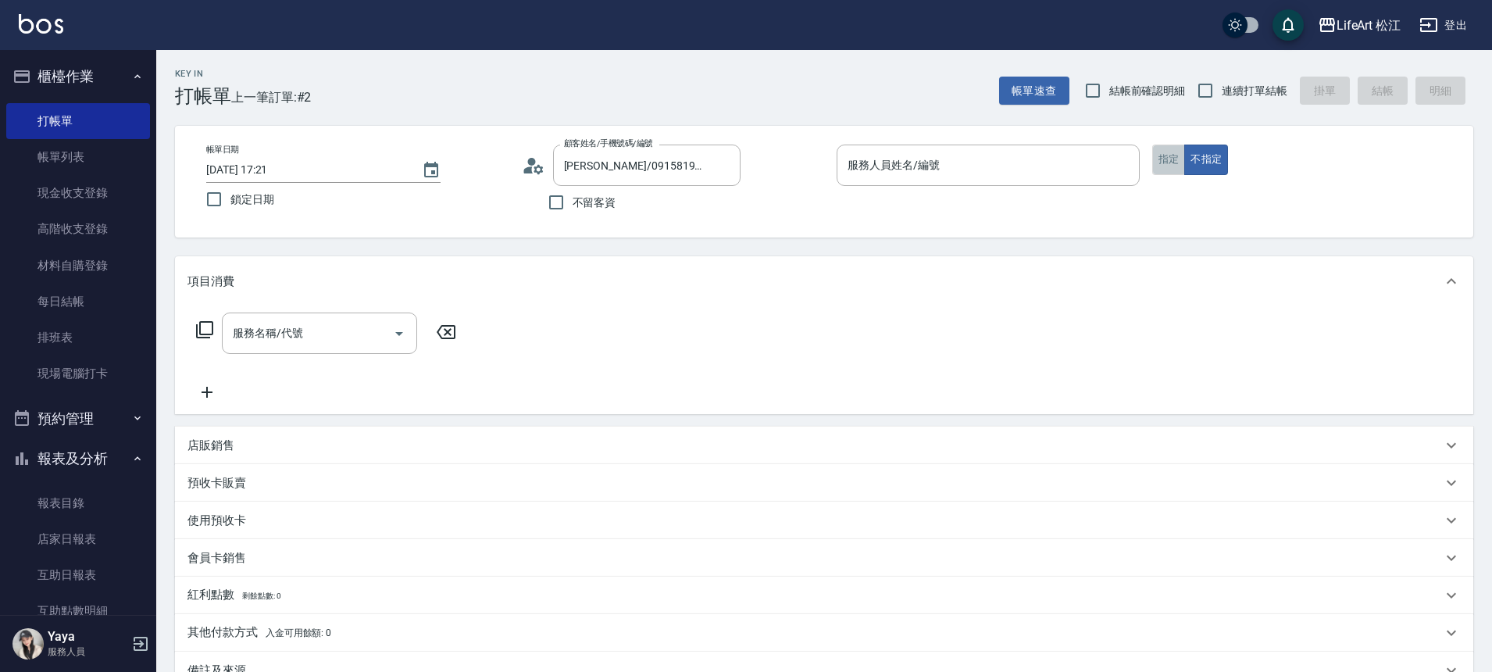
click at [1161, 161] on button "指定" at bounding box center [1169, 159] width 34 height 30
click at [1062, 163] on input "服務人員姓名/編號" at bounding box center [988, 165] width 289 height 27
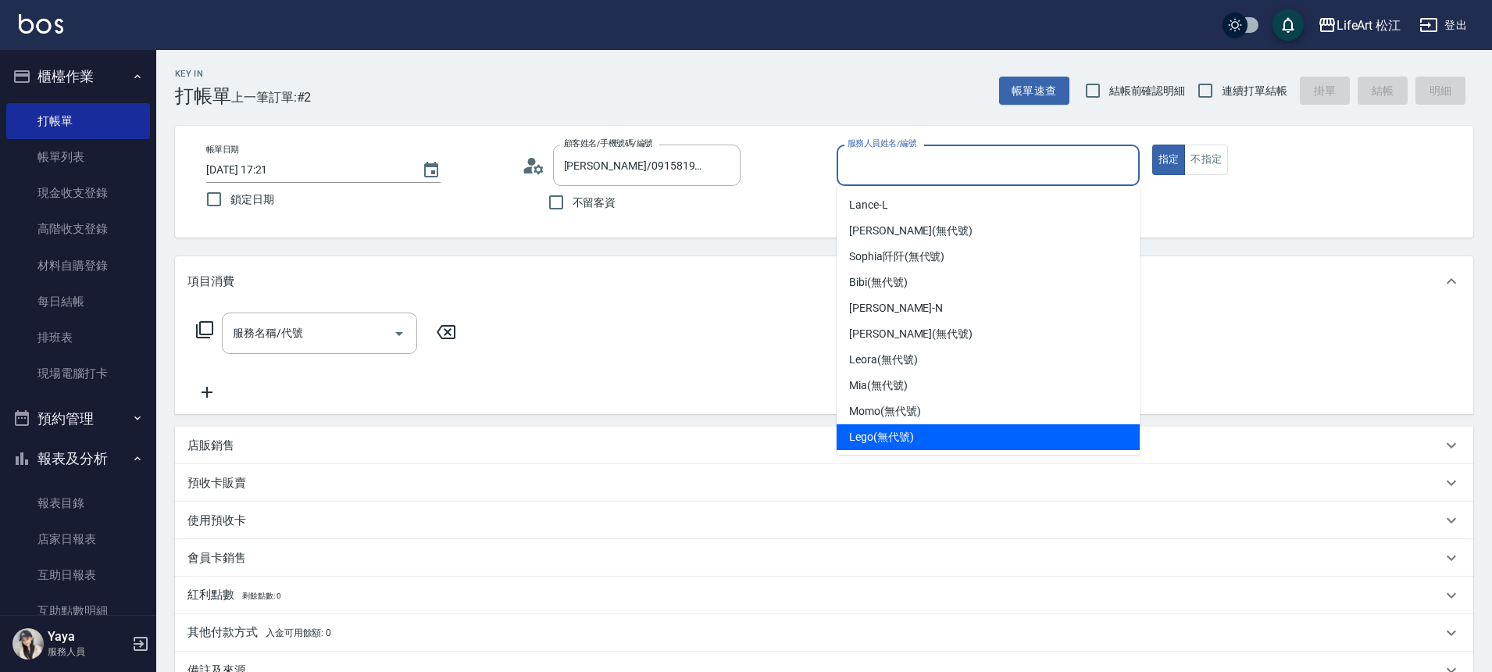
click at [908, 433] on span "Lego (無代號)" at bounding box center [881, 437] width 65 height 16
type input "Lego(無代號)"
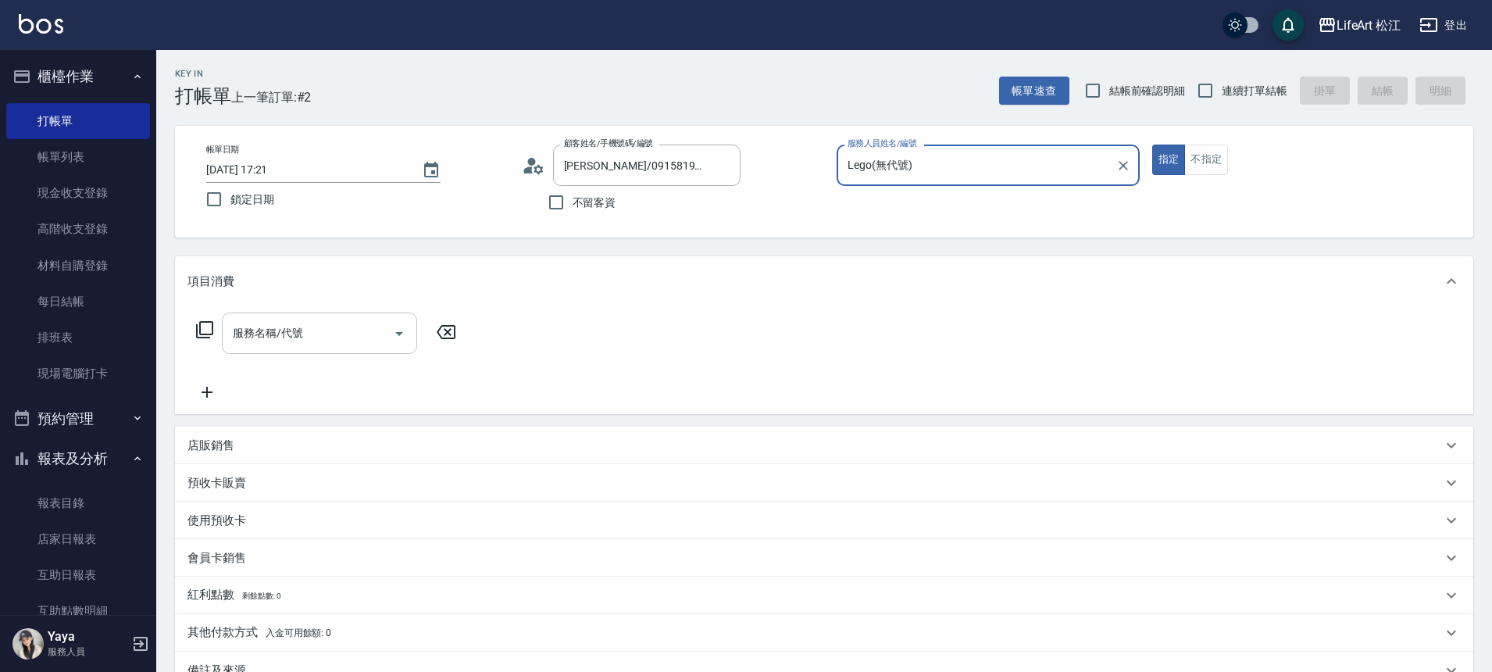
click at [342, 323] on input "服務名稱/代號" at bounding box center [308, 332] width 158 height 27
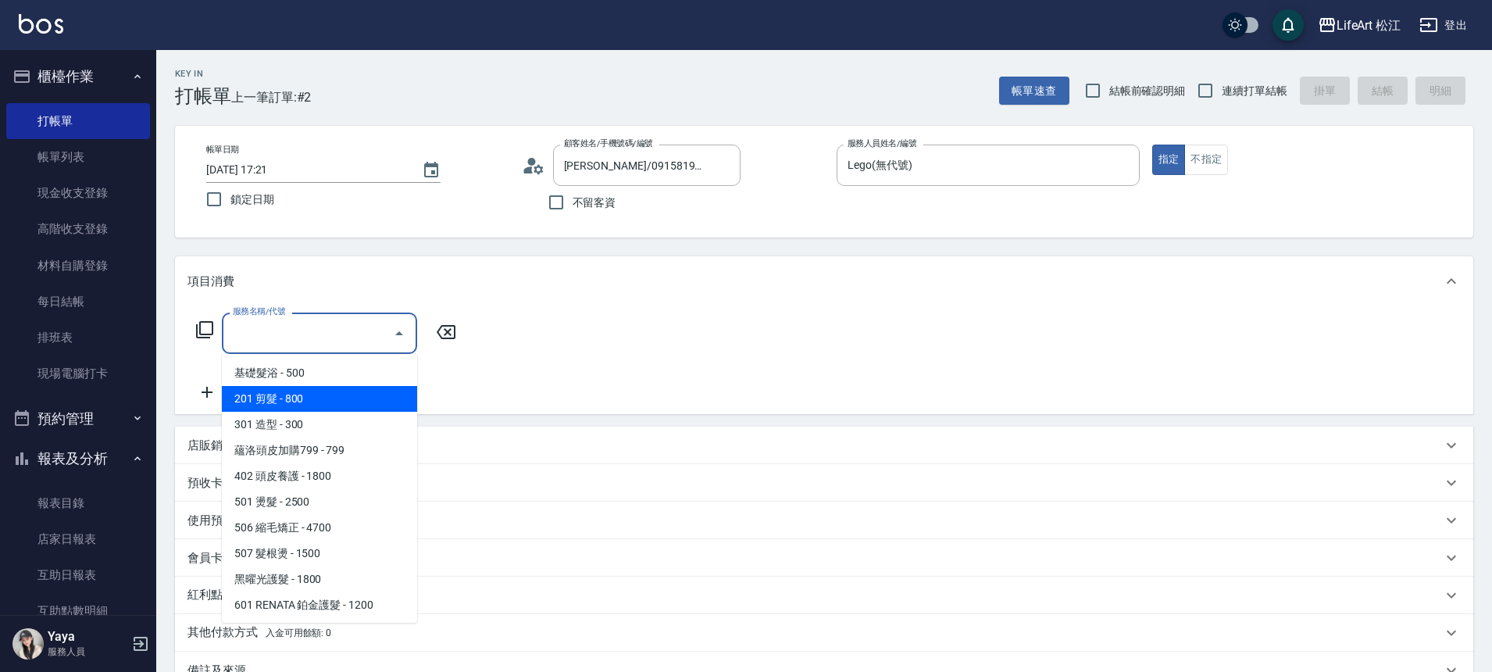
click at [318, 391] on span "201 剪髮 - 800" at bounding box center [319, 399] width 195 height 26
type input "201 剪髮(201)"
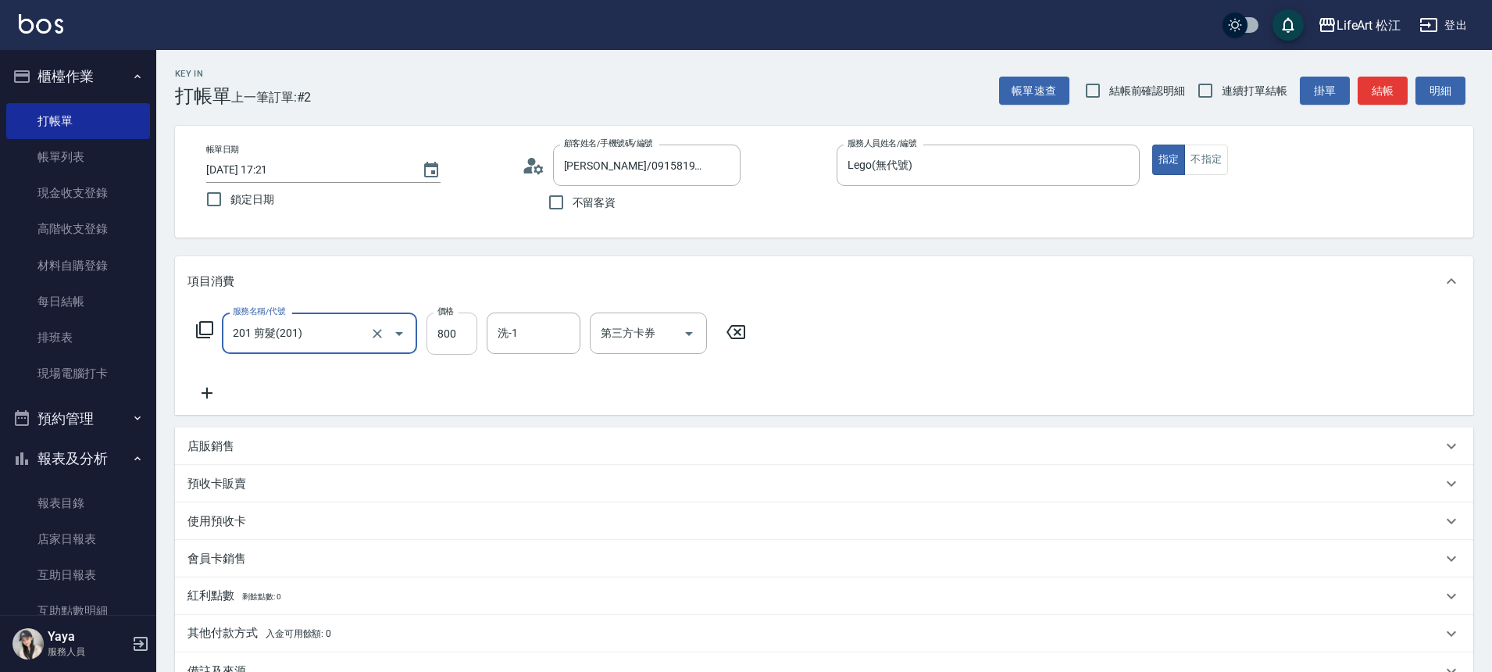
click at [473, 335] on input "800" at bounding box center [451, 333] width 51 height 42
click at [512, 347] on div "洗-1" at bounding box center [534, 332] width 94 height 41
type input "1000"
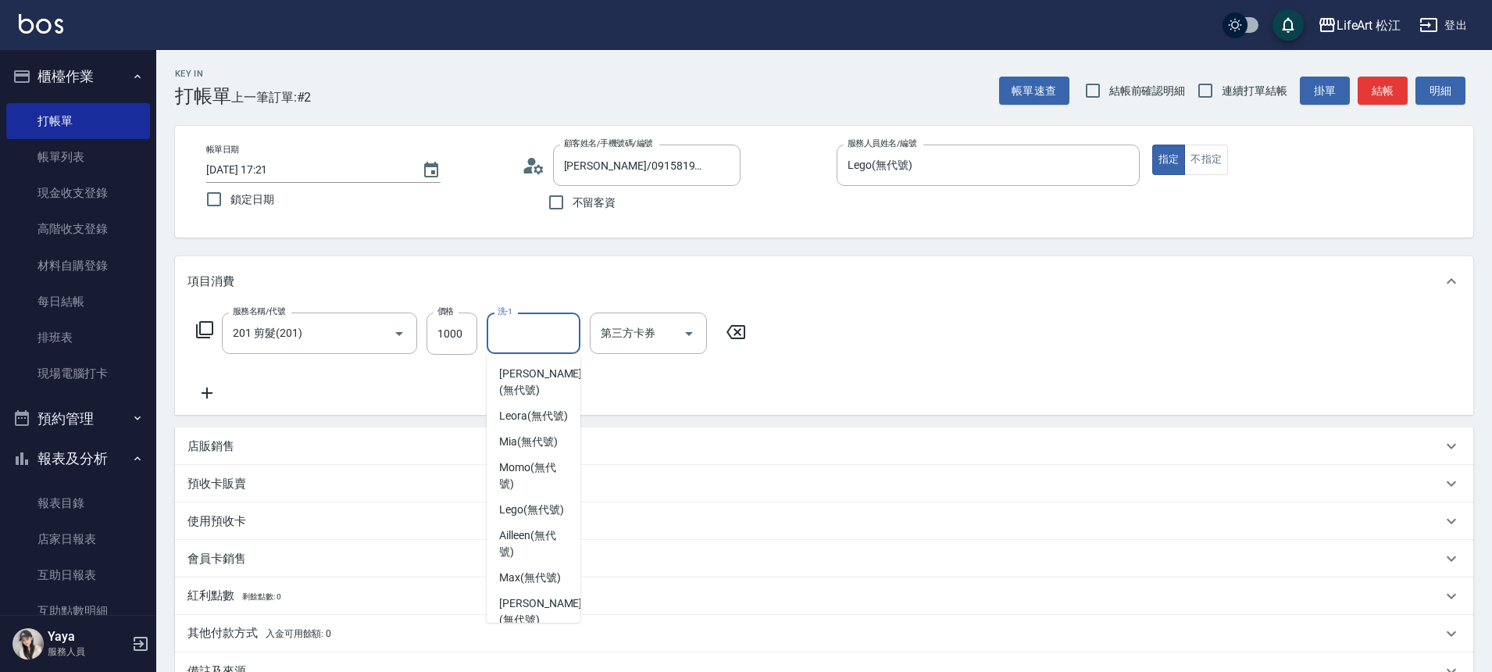
scroll to position [171, 0]
click at [548, 414] on span "Leora (無代號)" at bounding box center [533, 422] width 69 height 16
type input "Leora(無代號)"
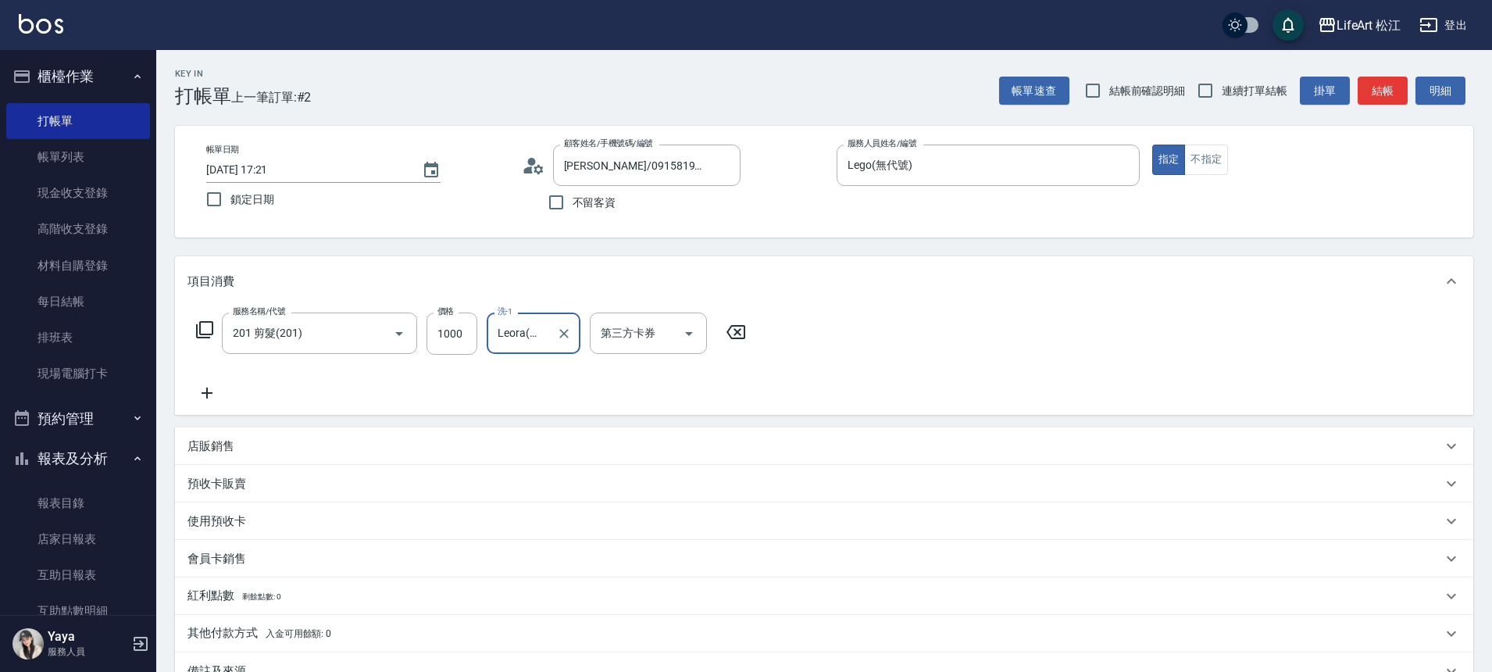
scroll to position [194, 0]
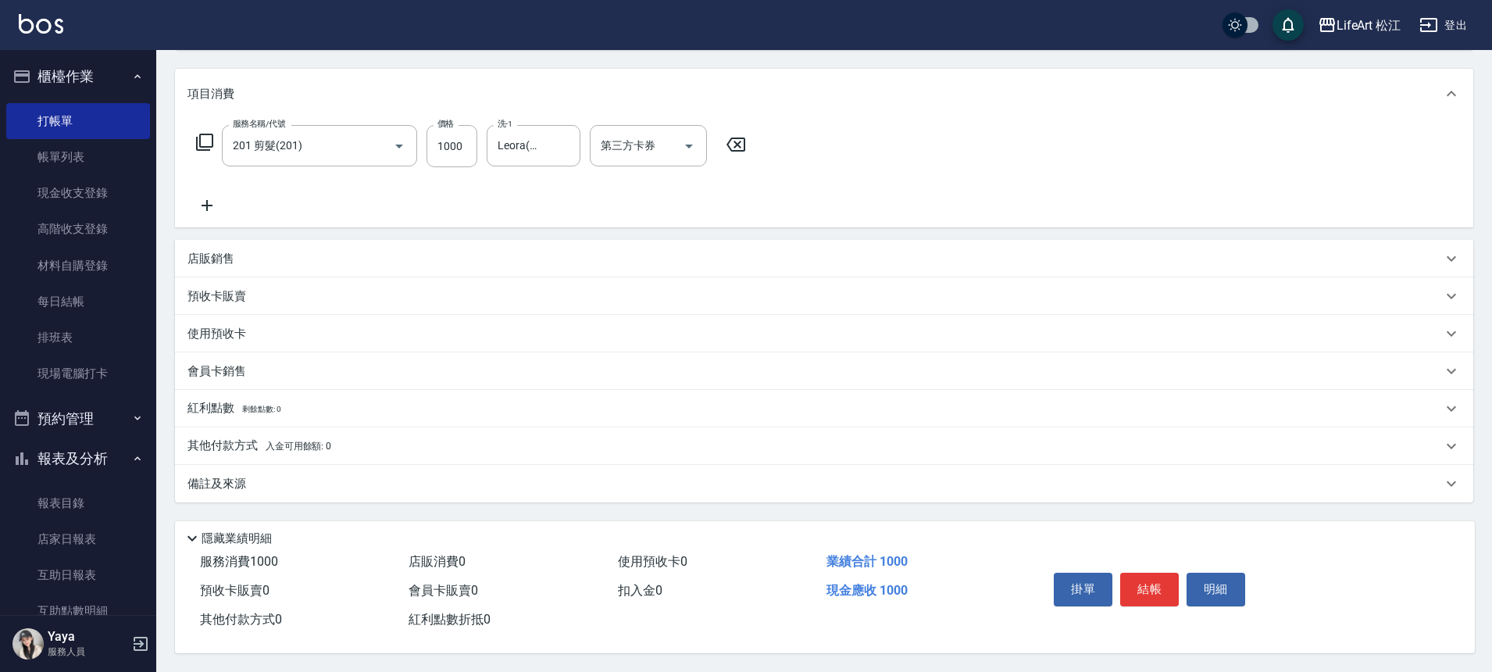
click at [209, 466] on div "備註及來源" at bounding box center [824, 483] width 1298 height 37
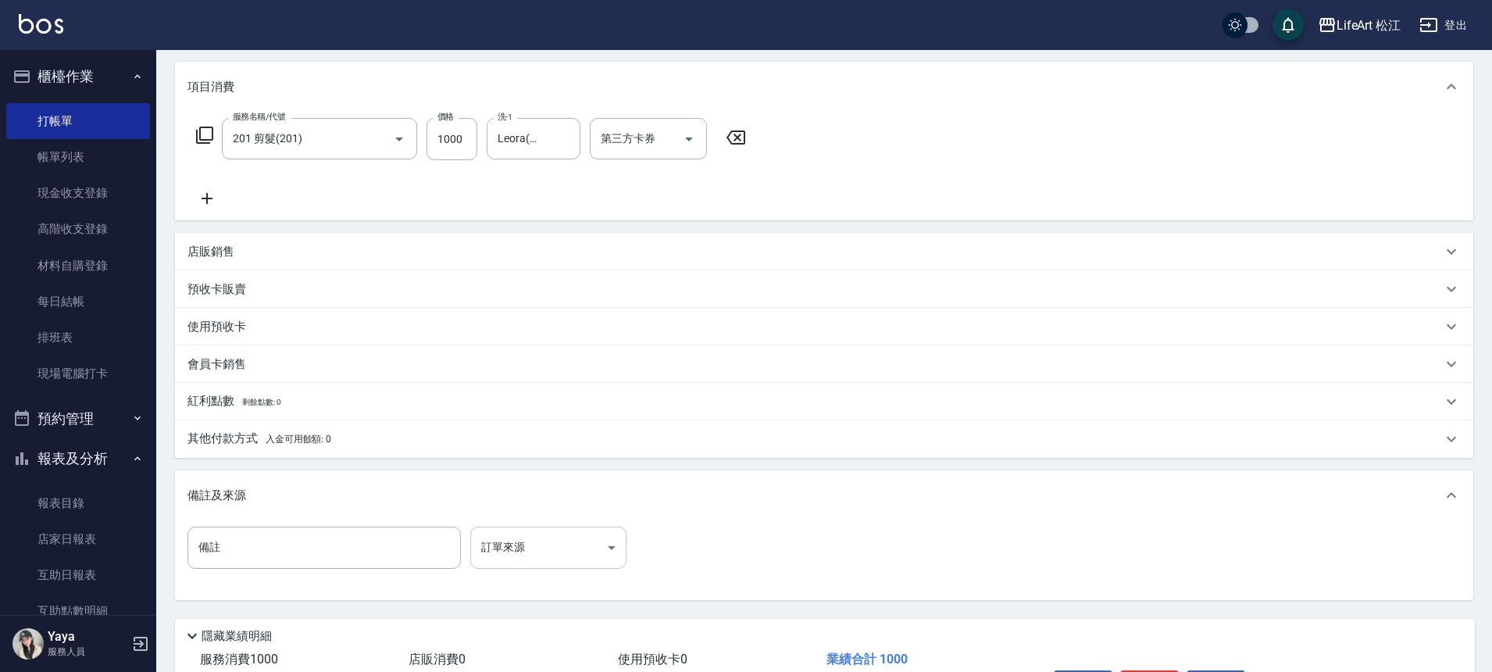
click at [562, 551] on body "LifeArt 松江 登出 櫃檯作業 打帳單 帳單列表 現金收支登錄 高階收支登錄 材料自購登錄 每日結帳 排班表 現場電腦打卡 預約管理 預約管理 單日預約…" at bounding box center [746, 288] width 1492 height 964
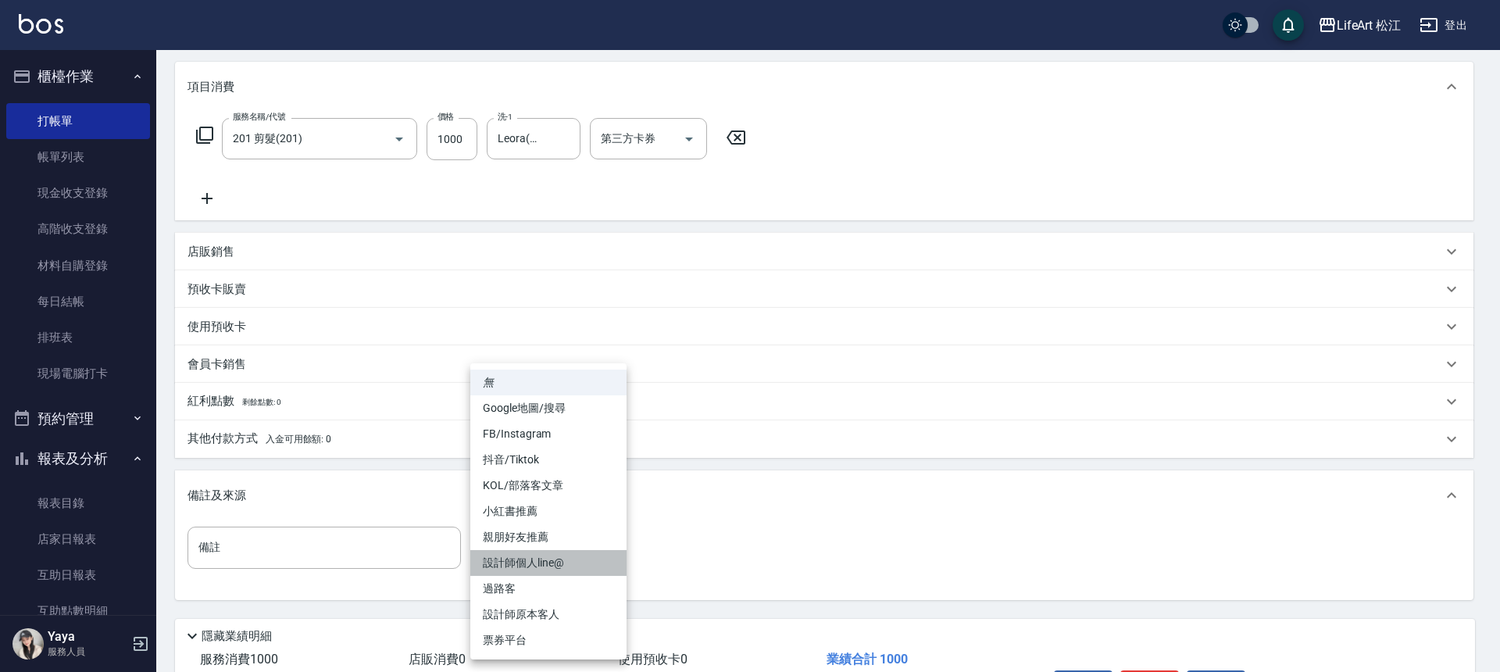
click at [555, 567] on li "設計師個人line@" at bounding box center [548, 563] width 156 height 26
type input "設計師個人line@"
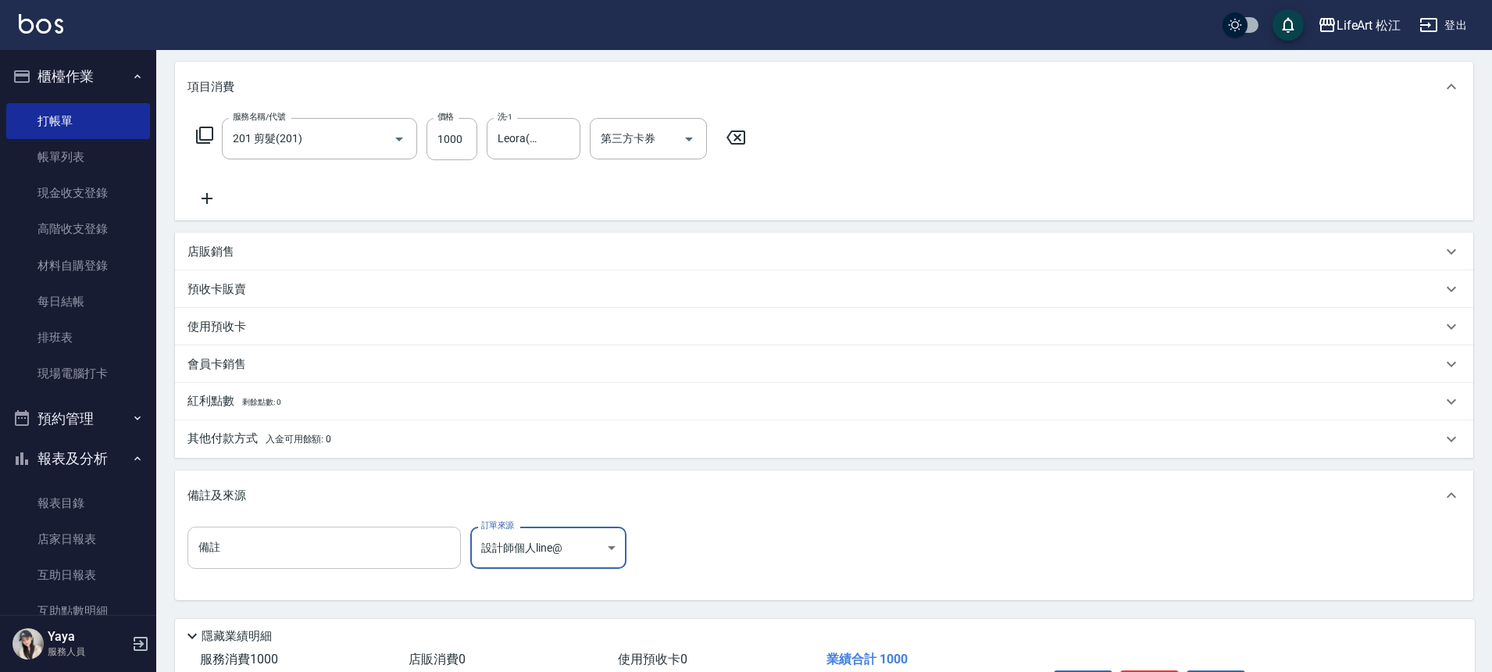
click at [387, 554] on input "備註" at bounding box center [323, 547] width 273 height 42
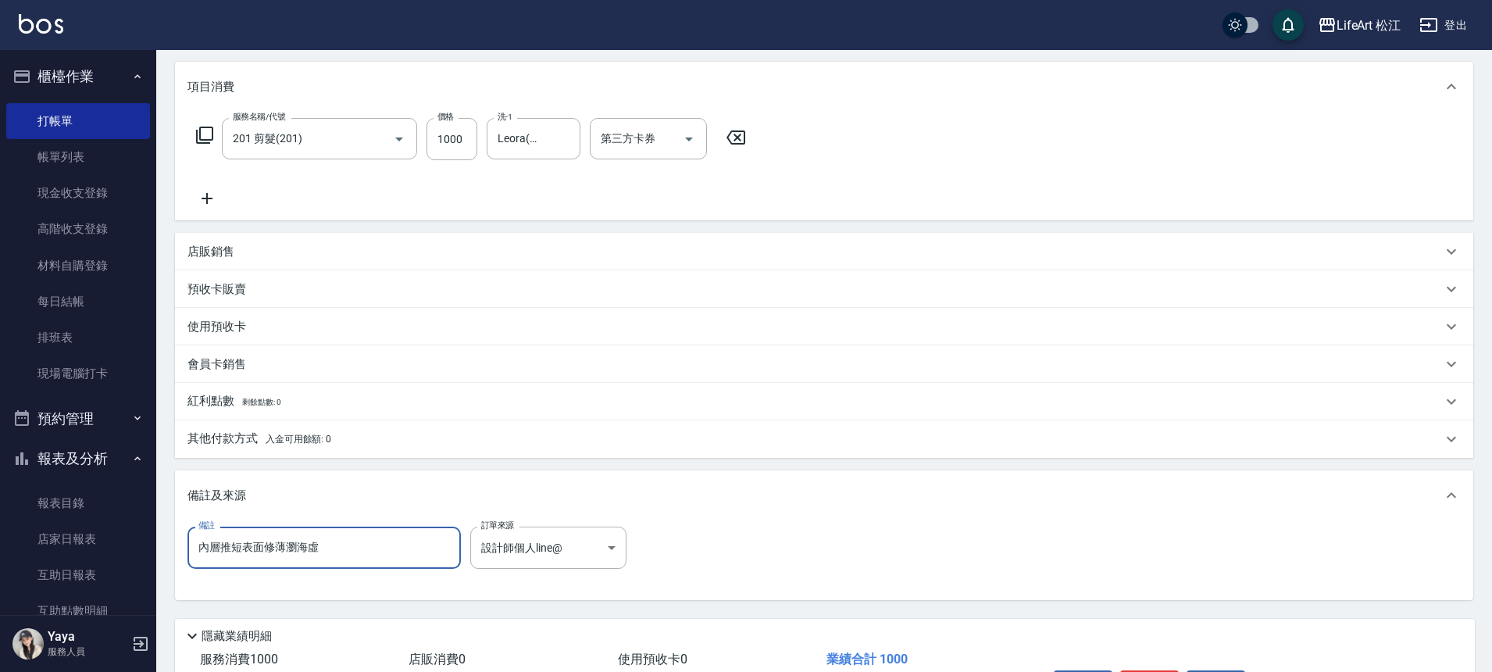
type input "內層推短表面修薄瀏海虛"
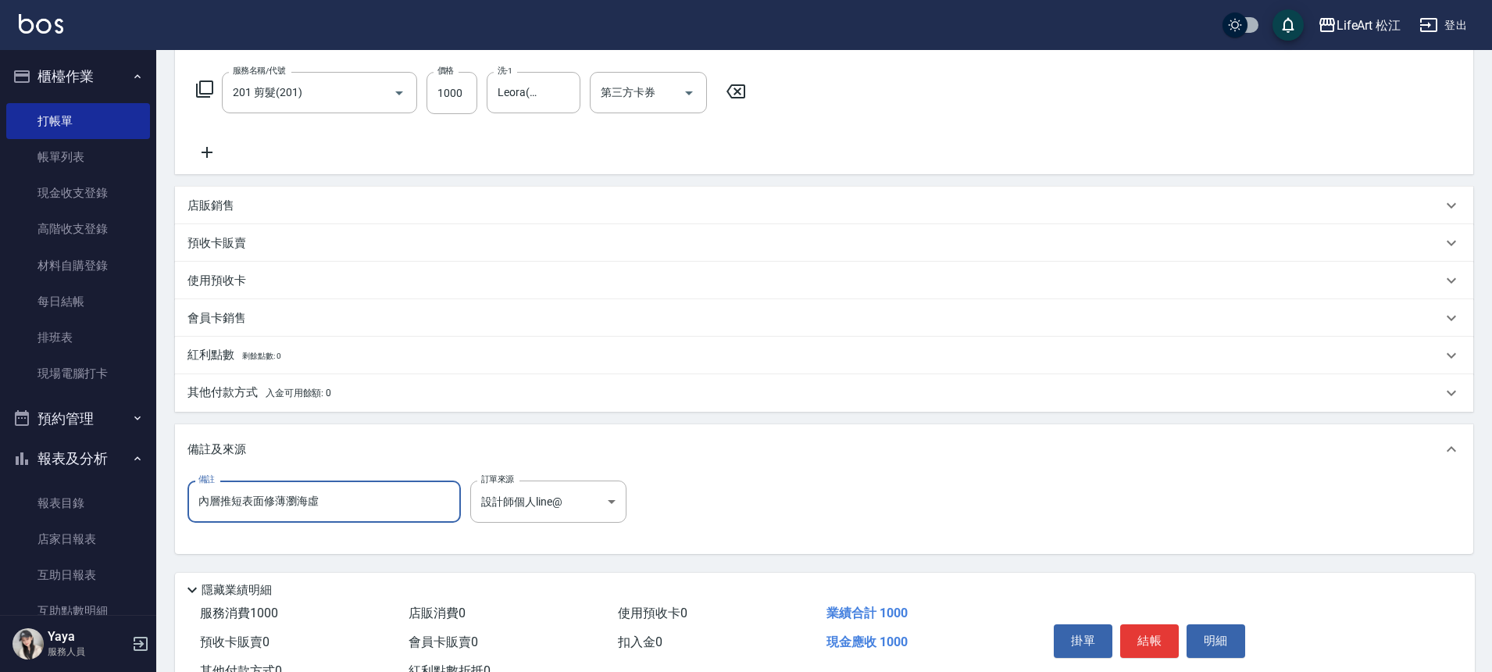
scroll to position [299, 0]
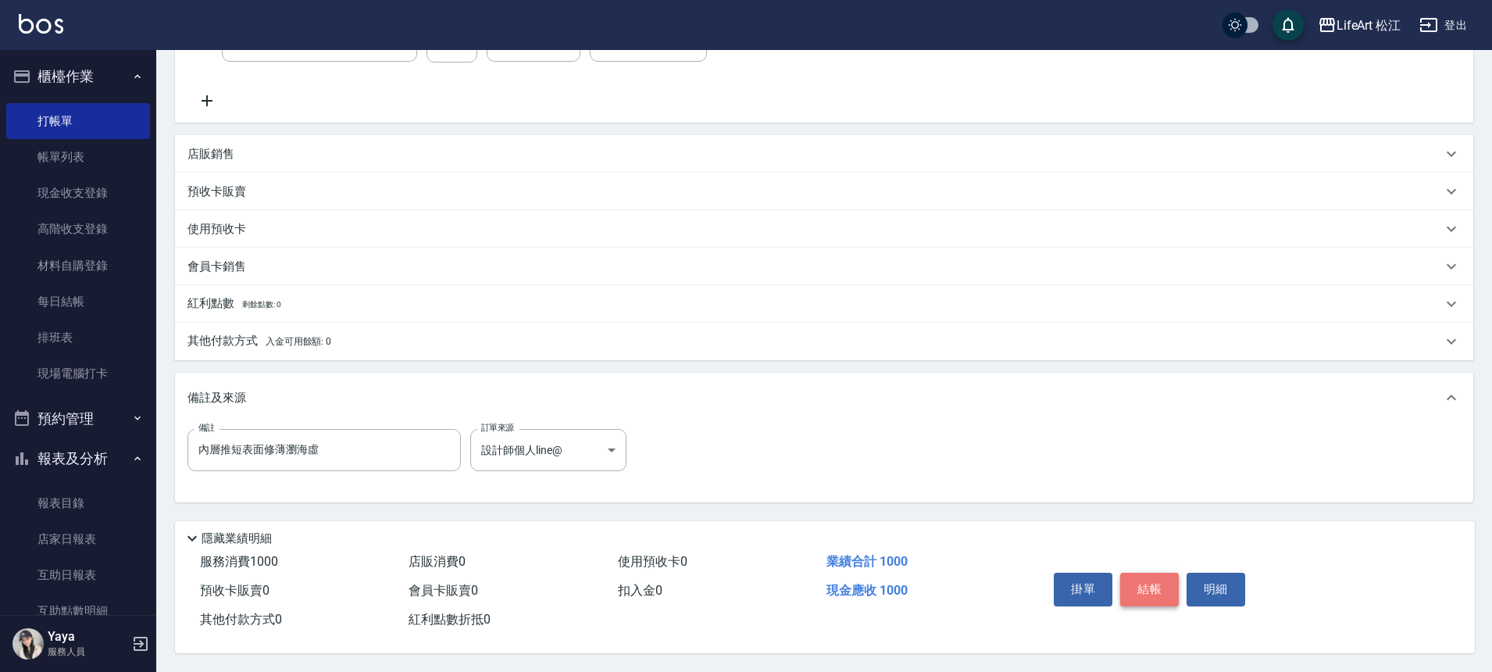
click at [1143, 580] on button "結帳" at bounding box center [1149, 589] width 59 height 33
